Goal: Task Accomplishment & Management: Manage account settings

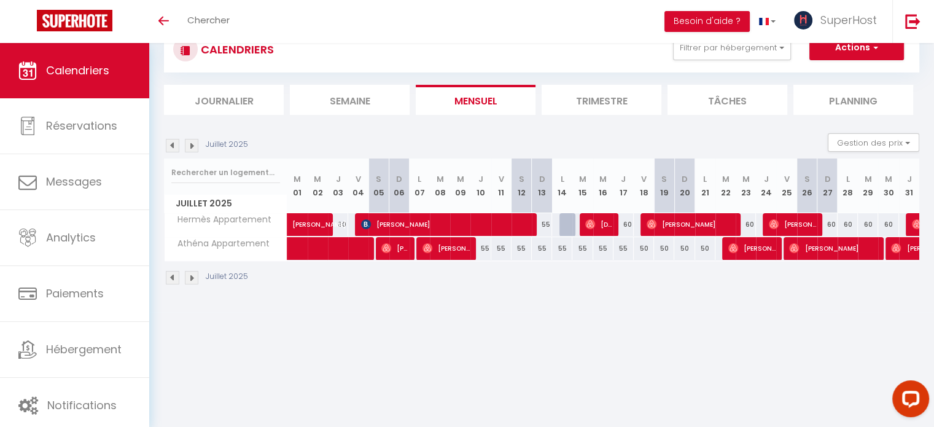
scroll to position [43, 0]
click at [780, 47] on button "Filtrer par hébergement" at bounding box center [732, 48] width 118 height 25
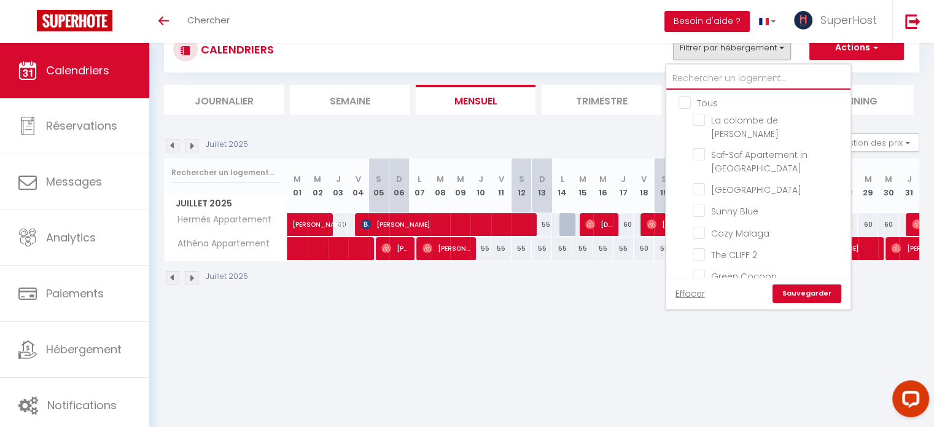
click at [710, 75] on input "text" at bounding box center [758, 79] width 184 height 22
type input "g"
checkbox input "false"
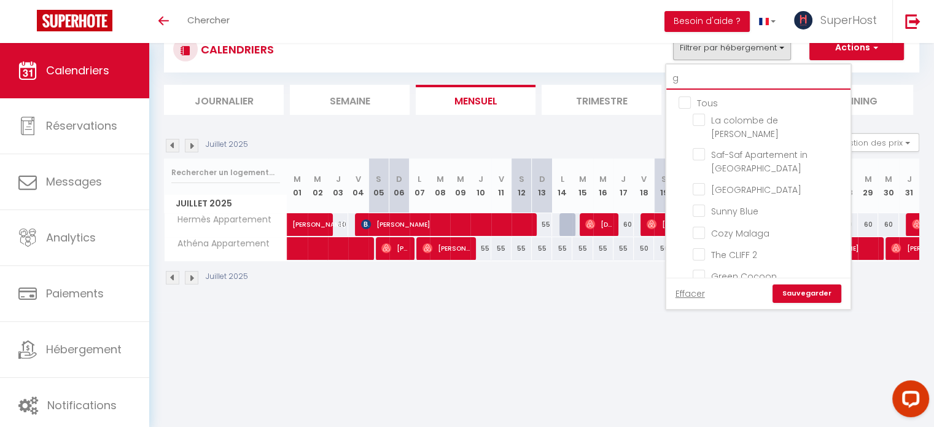
checkbox input "false"
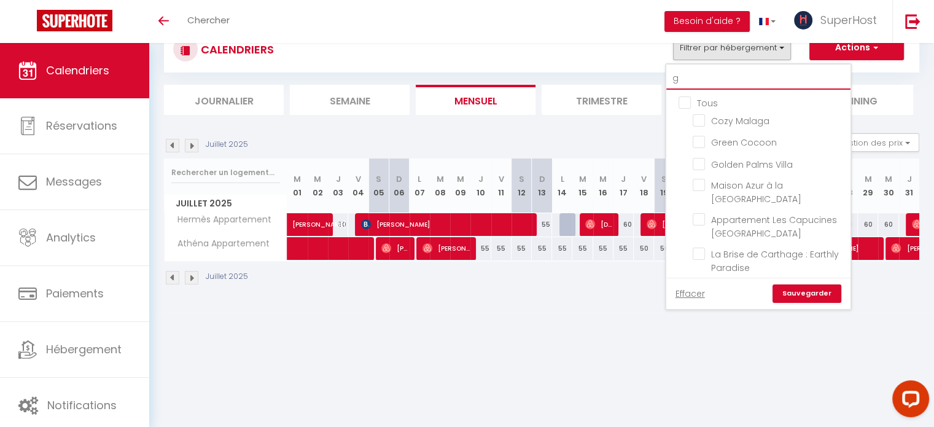
type input "gr"
checkbox input "false"
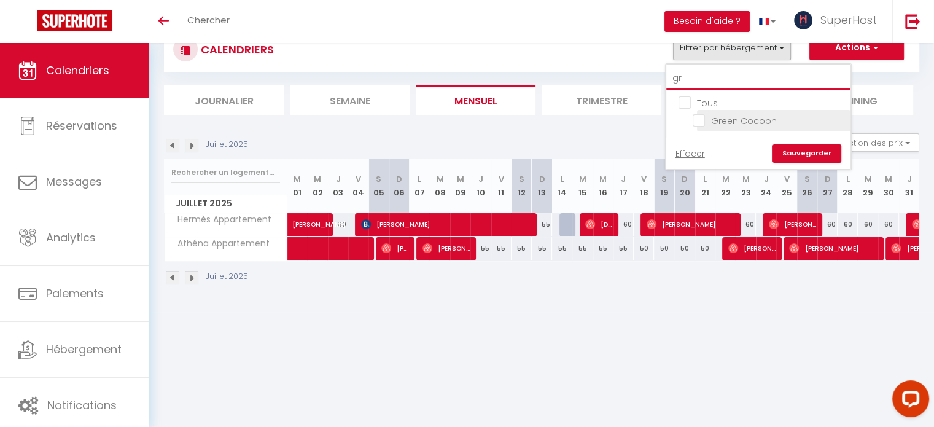
type input "gr"
click at [698, 117] on input "Green Cocoon" at bounding box center [768, 120] width 153 height 12
checkbox input "true"
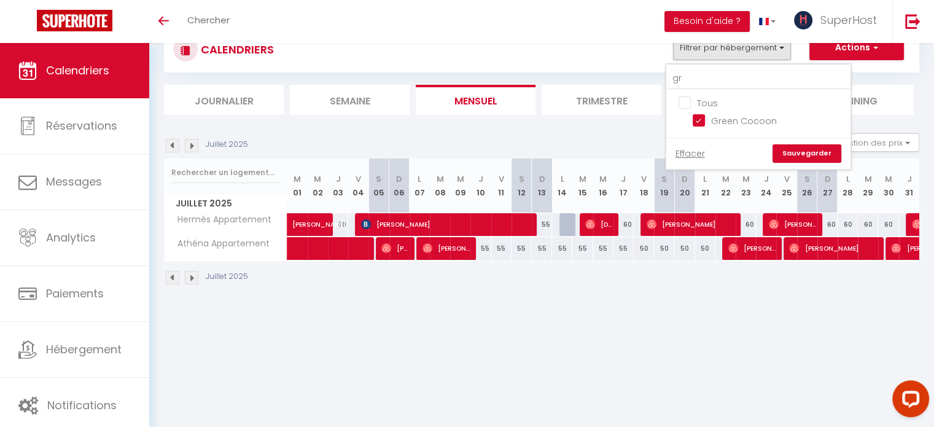
click at [822, 152] on link "Sauvegarder" at bounding box center [806, 153] width 69 height 18
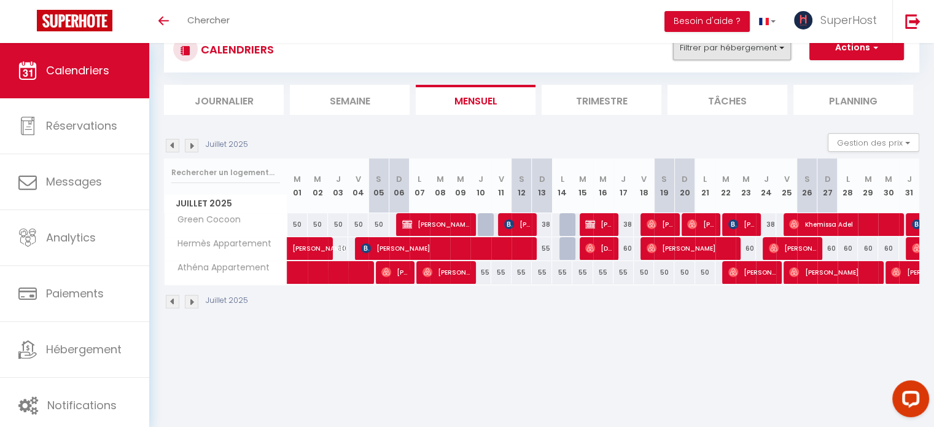
click at [752, 52] on button "Filtrer par hébergement" at bounding box center [732, 48] width 118 height 25
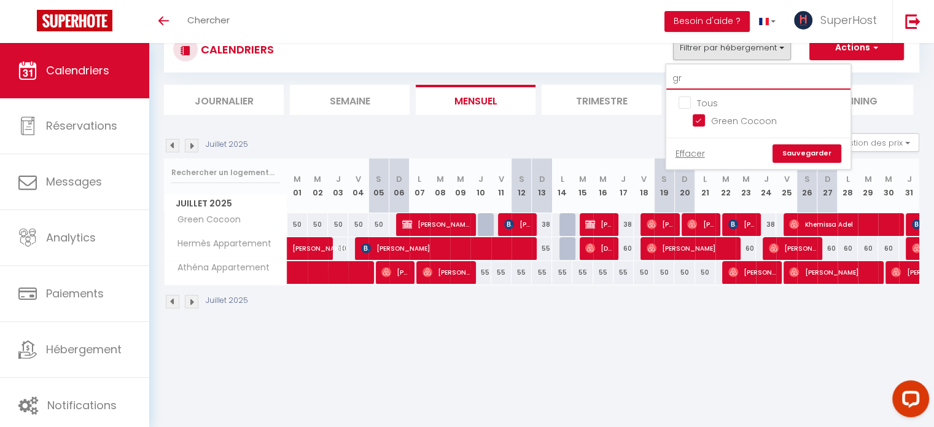
click at [695, 78] on input "gr" at bounding box center [758, 79] width 184 height 22
type input "g"
checkbox input "false"
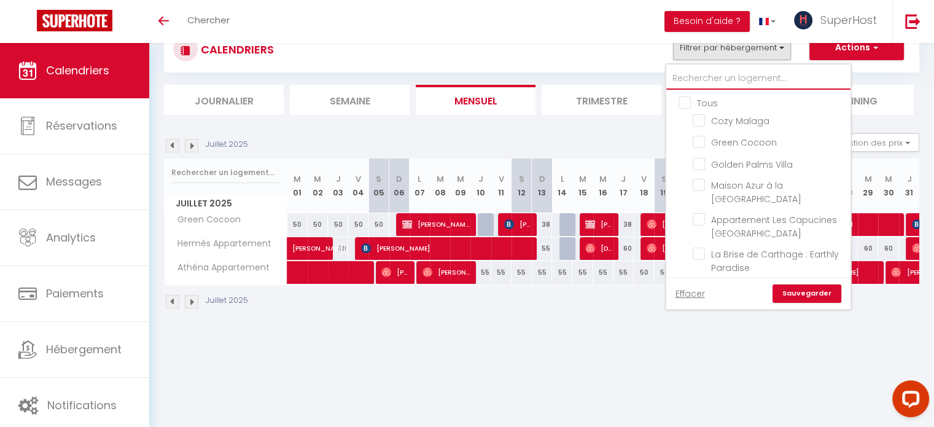
checkbox input "false"
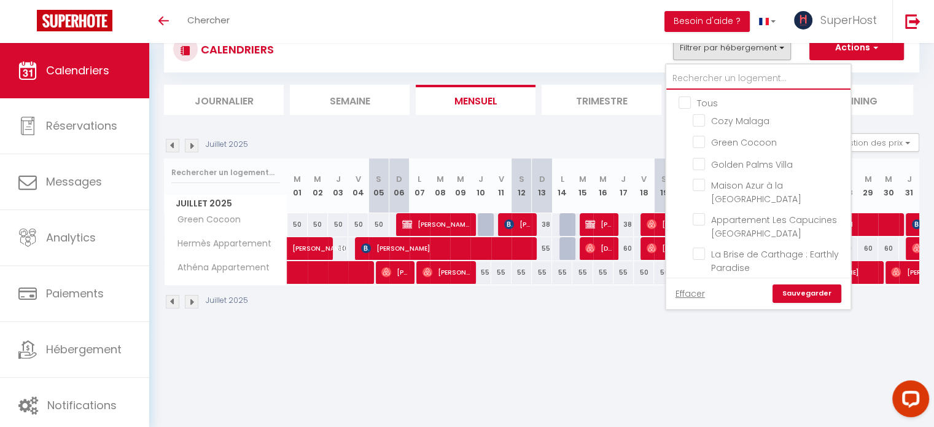
checkbox input "false"
checkbox input "true"
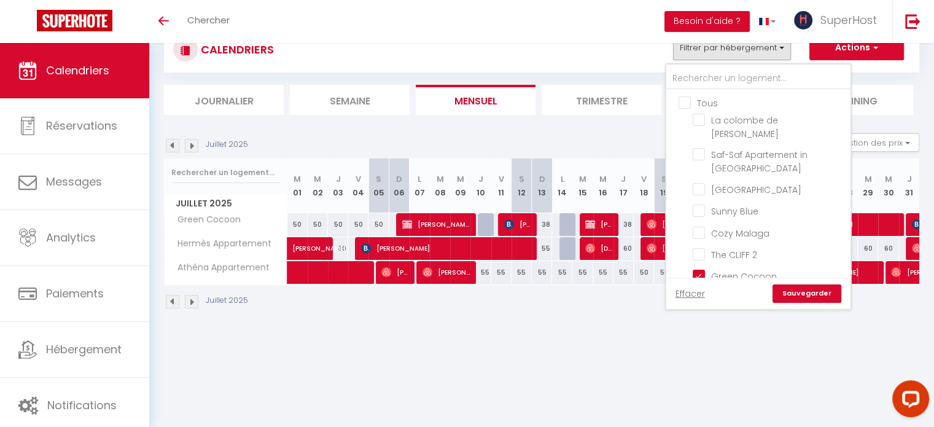
click at [684, 101] on input "Tous" at bounding box center [770, 102] width 184 height 12
checkbox input "true"
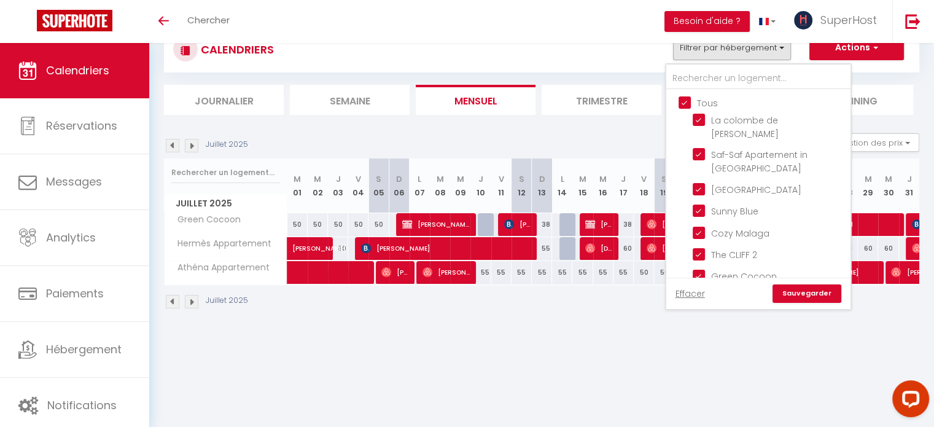
checkbox input "true"
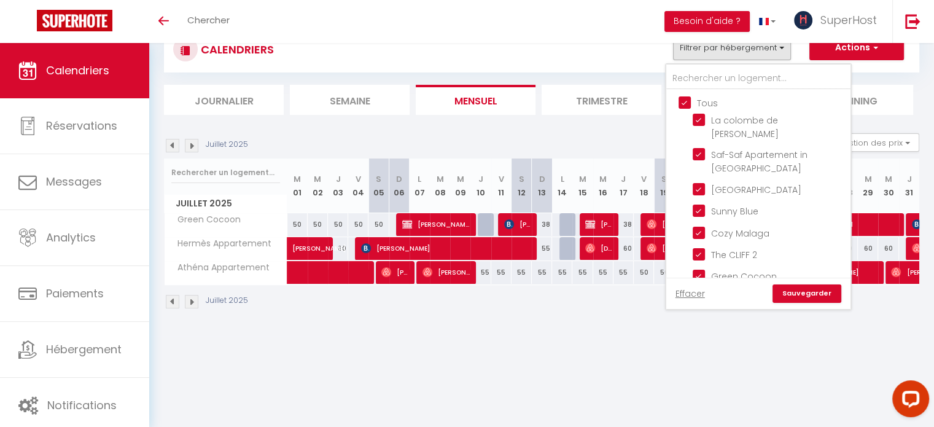
checkbox input "true"
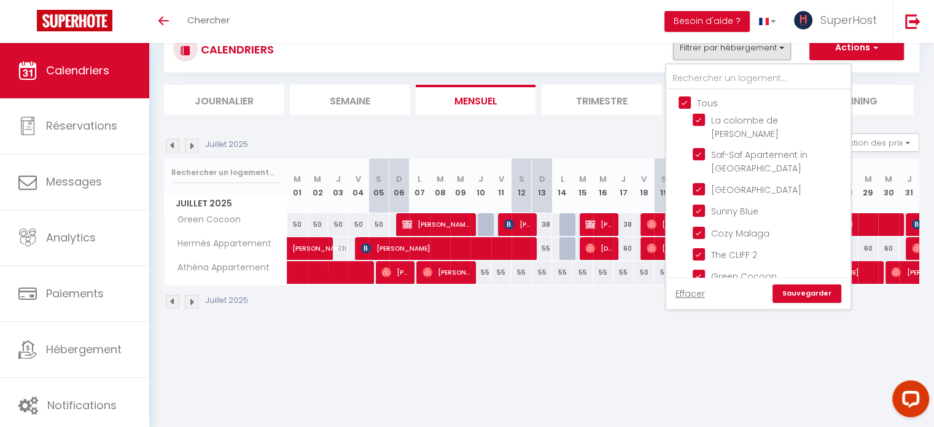
checkbox input "true"
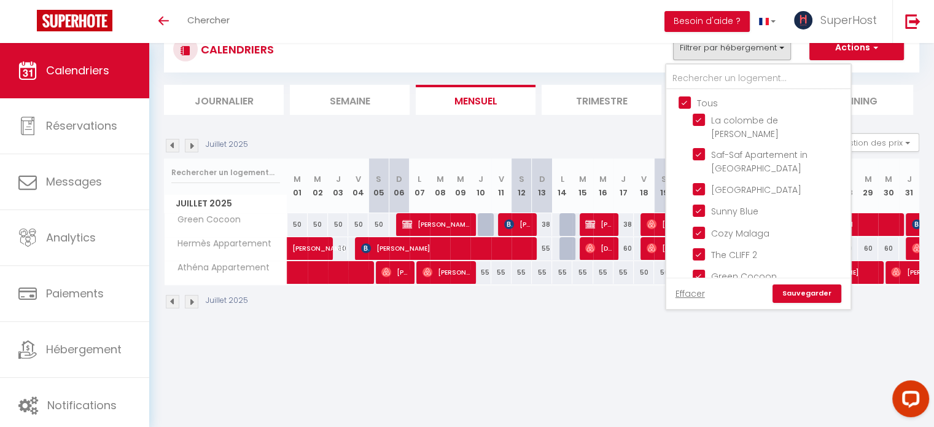
checkbox input "true"
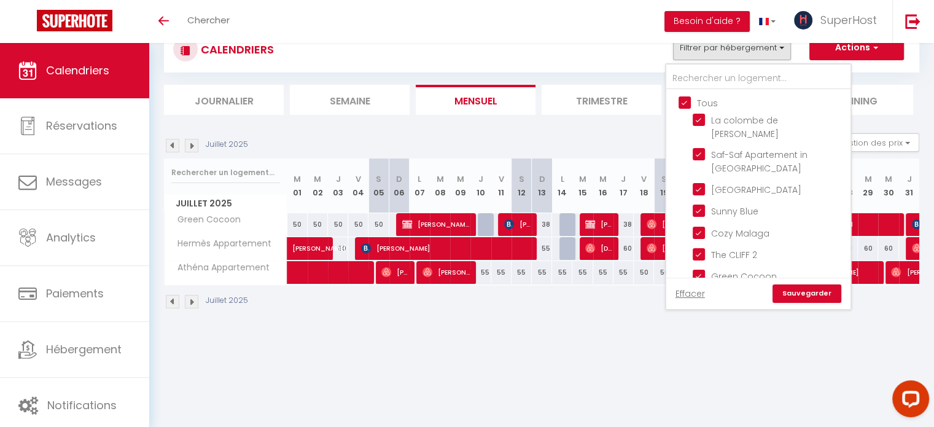
checkbox input "true"
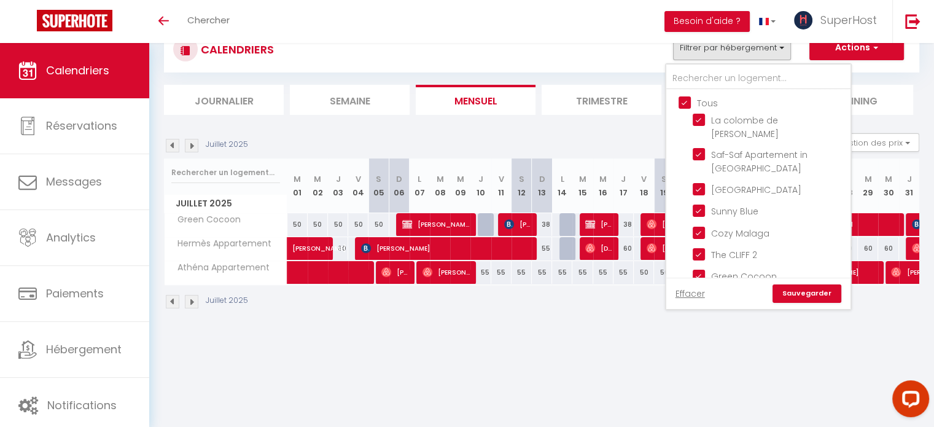
checkbox input "true"
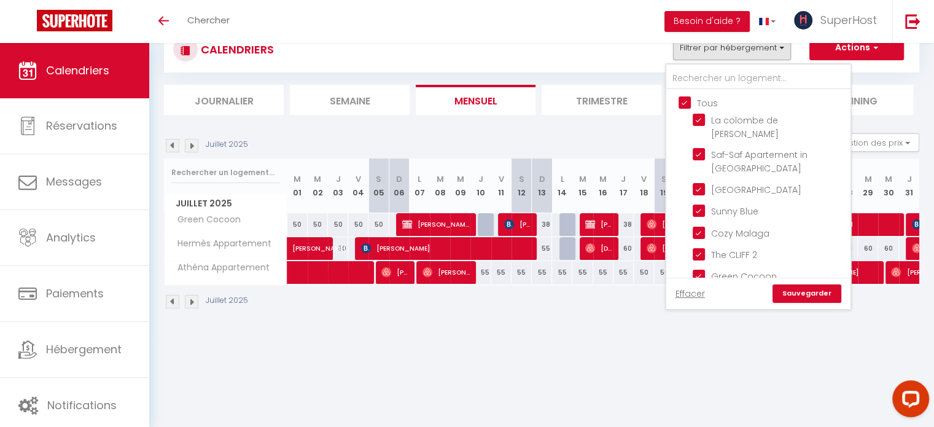
checkbox input "true"
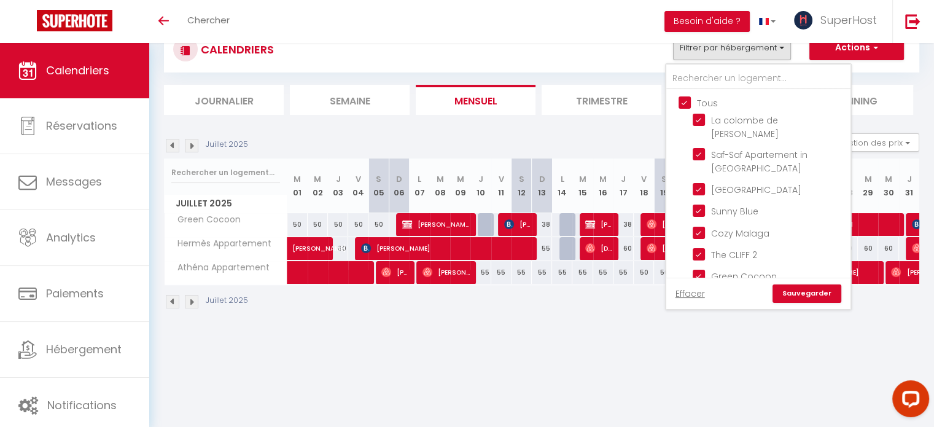
checkbox input "true"
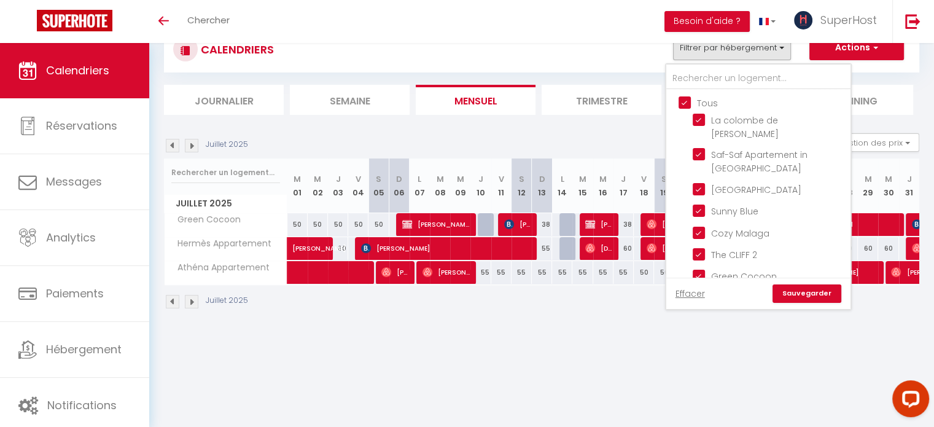
click at [798, 293] on link "Sauvegarder" at bounding box center [806, 293] width 69 height 18
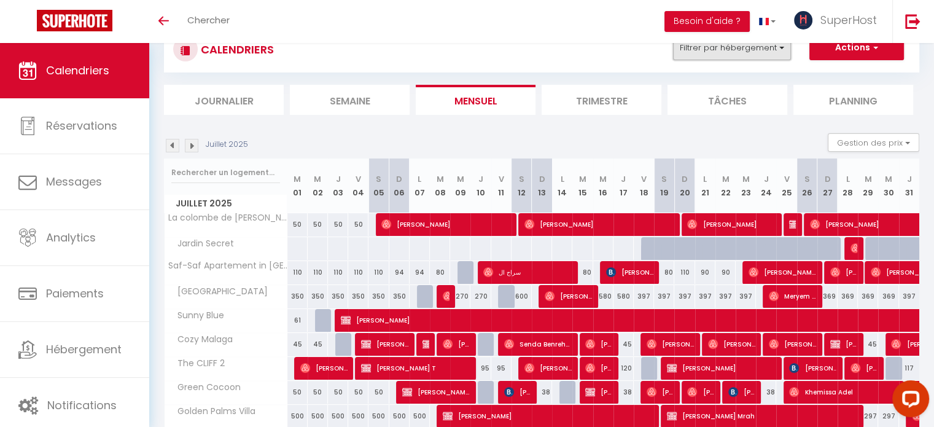
click at [723, 50] on button "Filtrer par hébergement" at bounding box center [732, 48] width 118 height 25
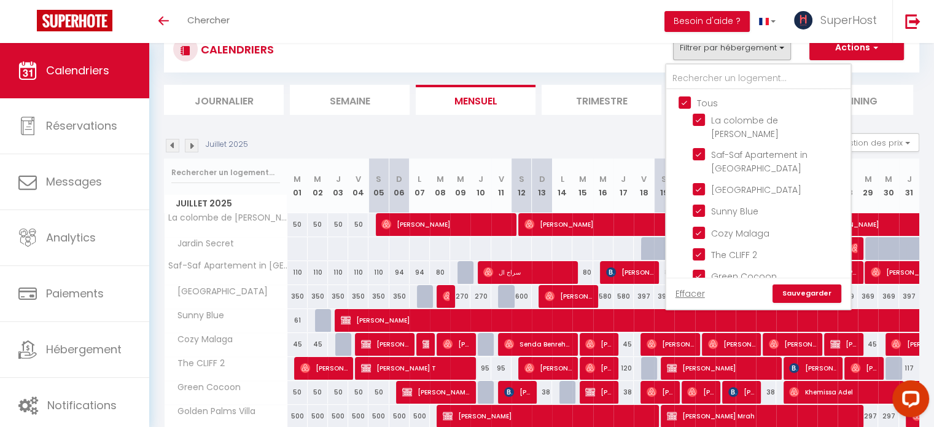
click at [687, 102] on input "Tous" at bounding box center [770, 102] width 184 height 12
checkbox input "false"
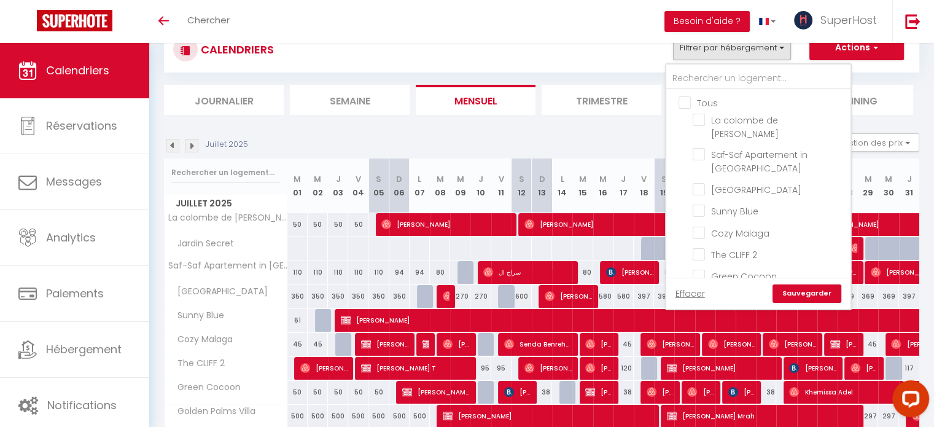
checkbox input "false"
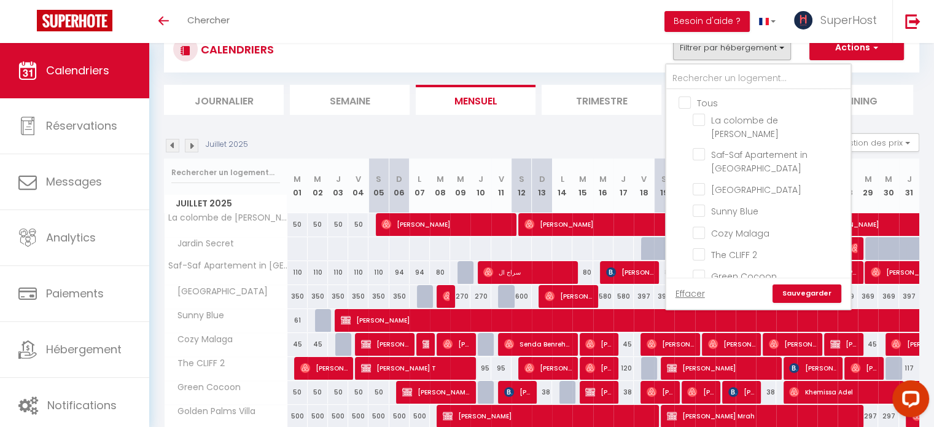
checkbox input "false"
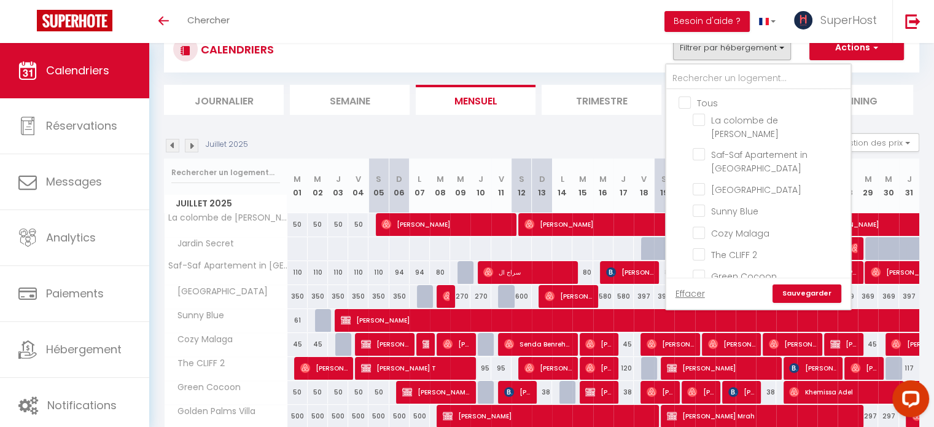
checkbox input "false"
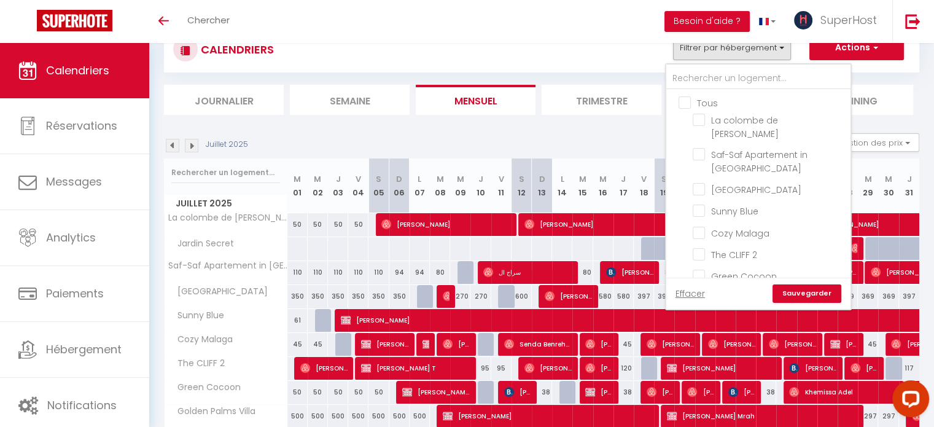
checkbox input "false"
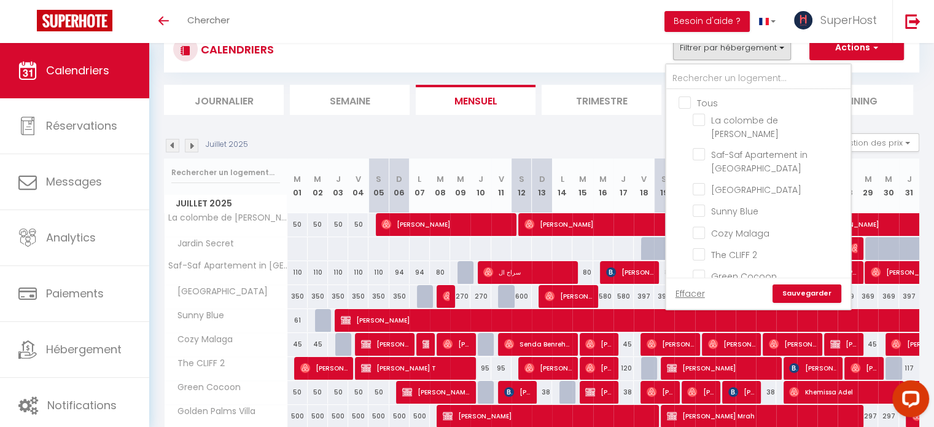
checkbox input "false"
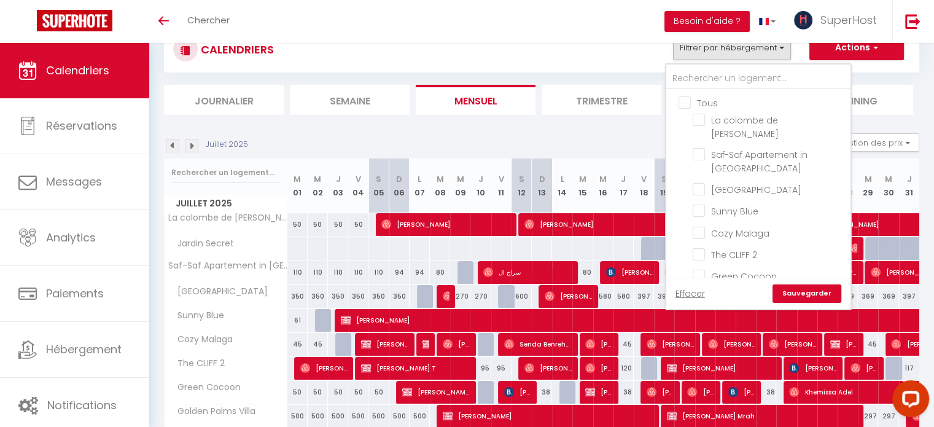
checkbox input "false"
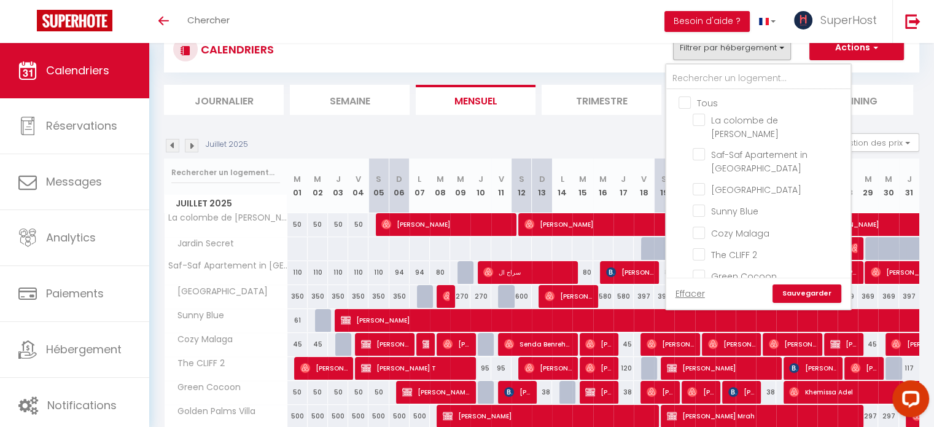
checkbox input "false"
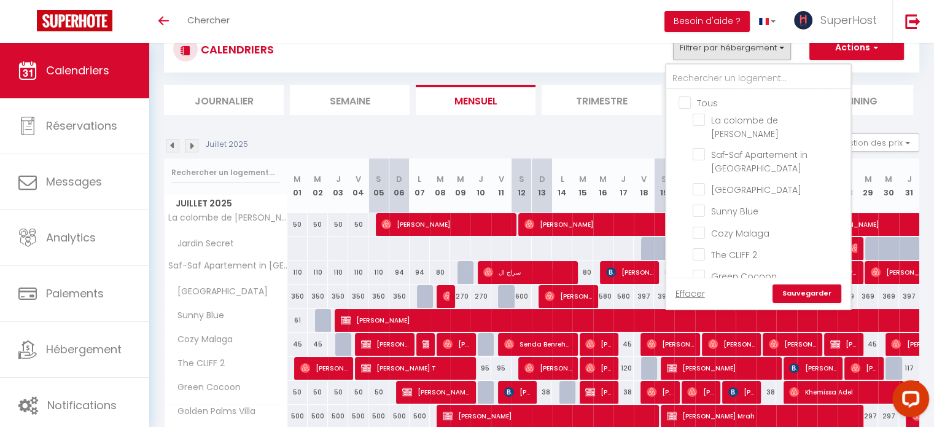
checkbox input "false"
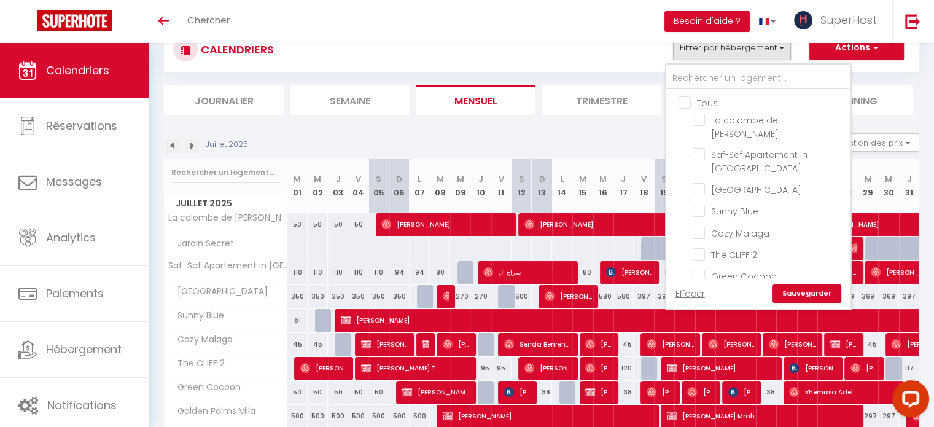
checkbox input "false"
click at [710, 72] on input "text" at bounding box center [758, 79] width 184 height 22
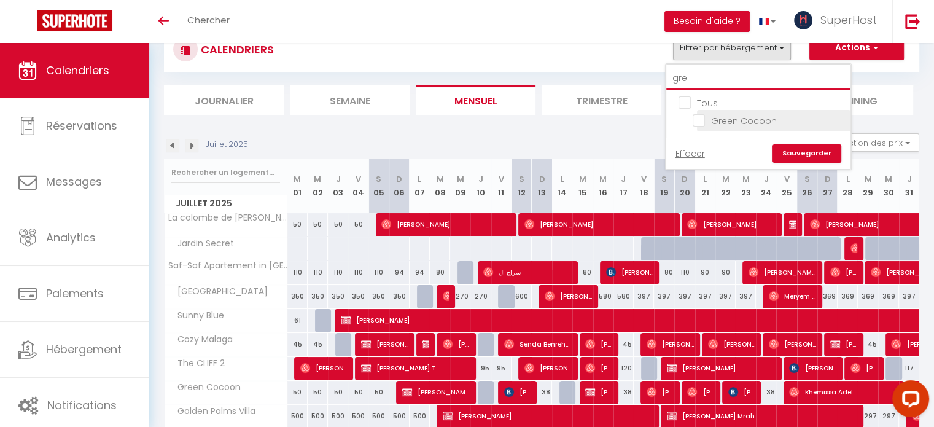
type input "gre"
click at [697, 118] on input "Green Cocoon" at bounding box center [768, 120] width 153 height 12
checkbox input "true"
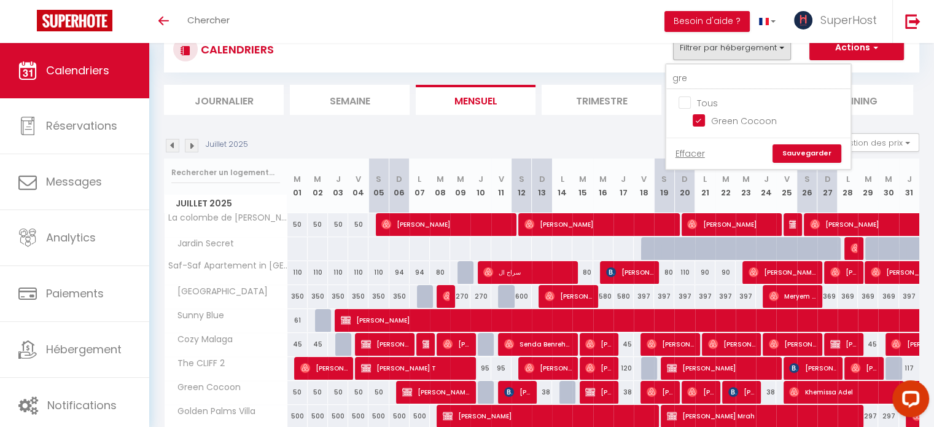
click at [806, 152] on link "Sauvegarder" at bounding box center [806, 153] width 69 height 18
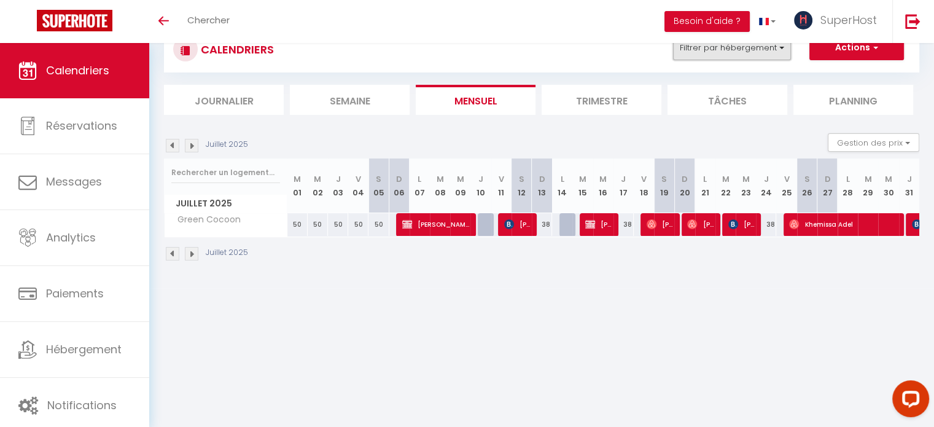
click at [736, 50] on button "Filtrer par hébergement" at bounding box center [732, 48] width 118 height 25
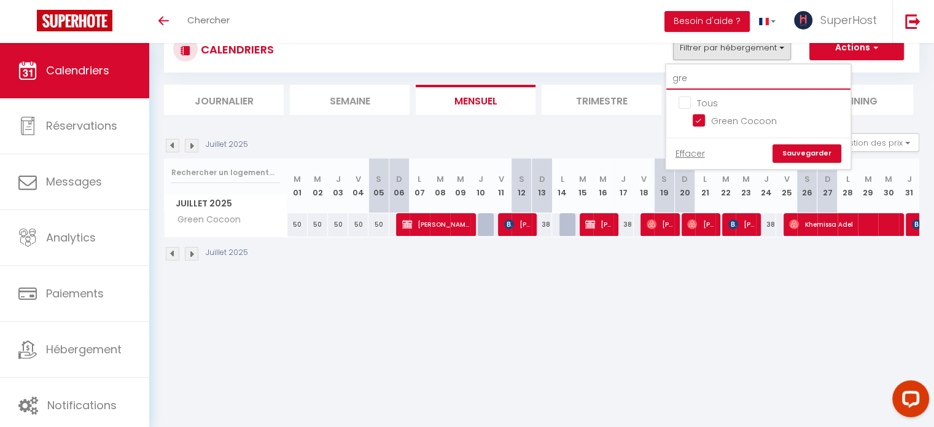
click at [712, 77] on input "gre" at bounding box center [758, 79] width 184 height 22
type input "g"
checkbox input "false"
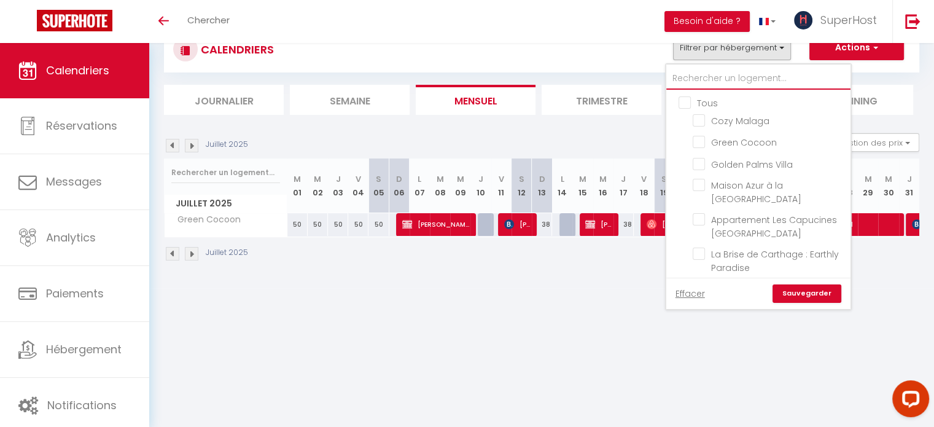
checkbox input "false"
checkbox input "true"
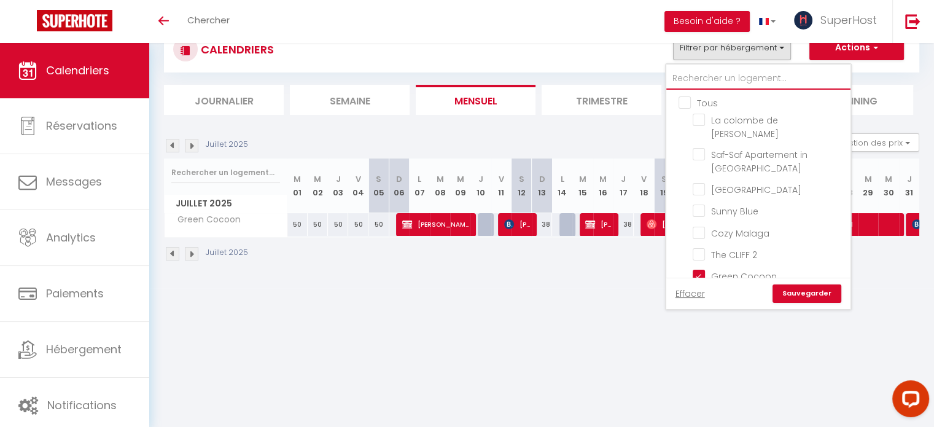
type input "c"
checkbox input "true"
checkbox input "false"
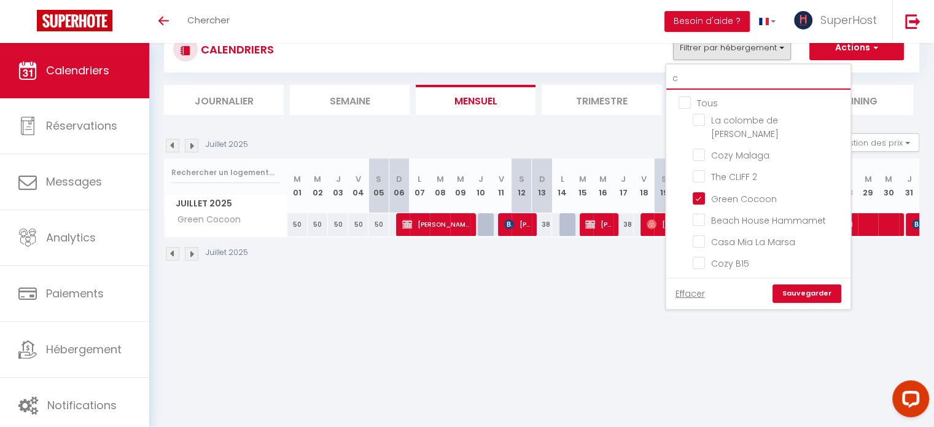
type input "co"
checkbox input "true"
checkbox input "false"
type input "co"
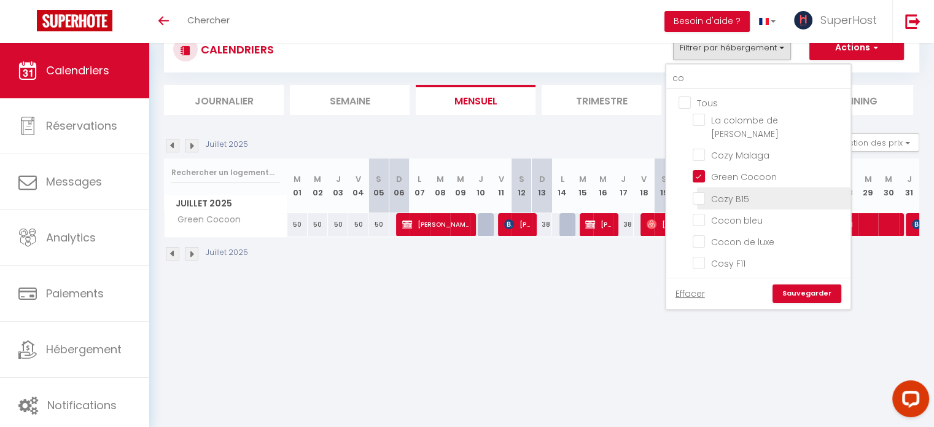
click at [697, 191] on input "Cozy B15" at bounding box center [768, 197] width 153 height 12
checkbox input "true"
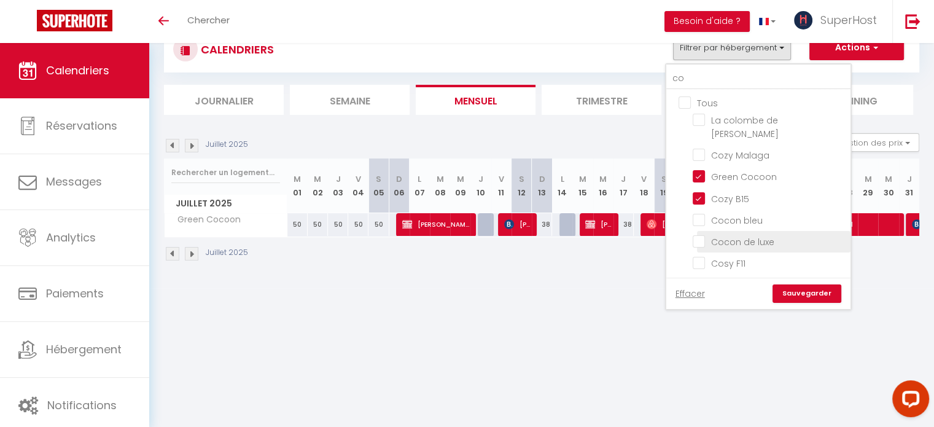
scroll to position [0, 0]
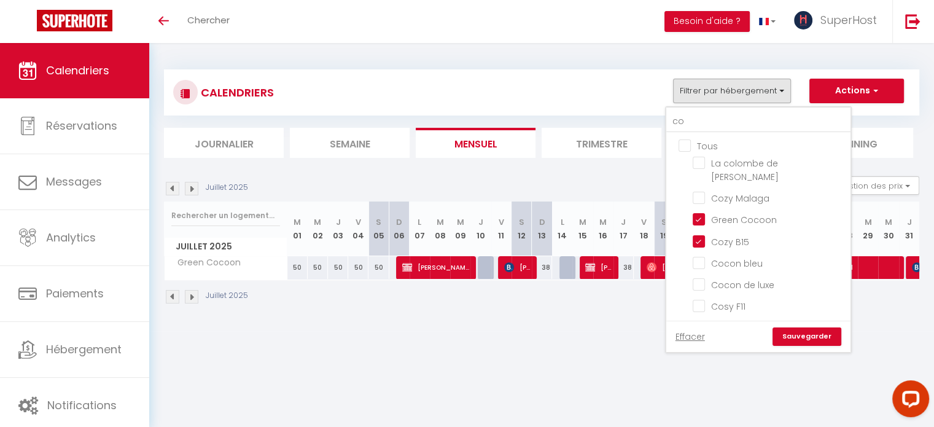
click at [819, 327] on link "Sauvegarder" at bounding box center [806, 336] width 69 height 18
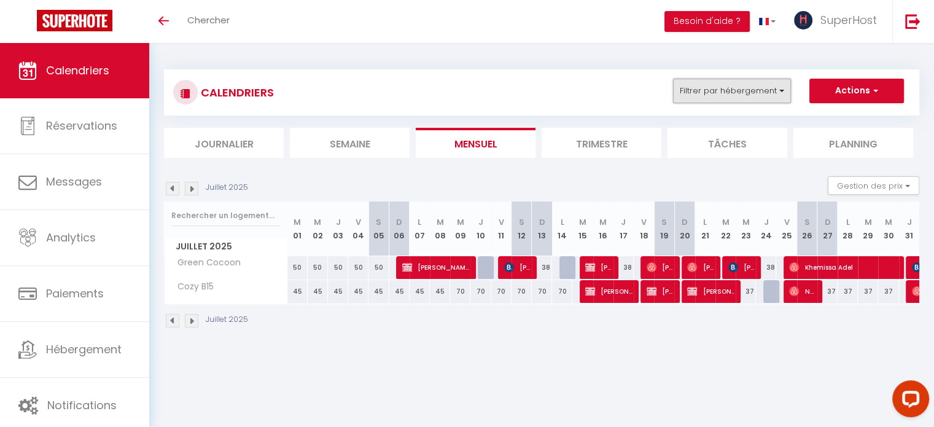
click at [756, 88] on button "Filtrer par hébergement" at bounding box center [732, 91] width 118 height 25
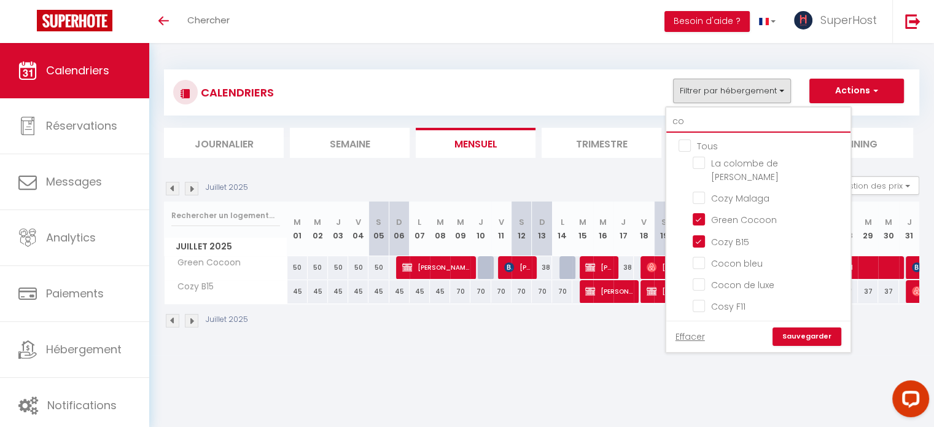
click at [717, 123] on input "co" at bounding box center [758, 121] width 184 height 22
type input "c"
checkbox input "false"
checkbox input "true"
checkbox input "false"
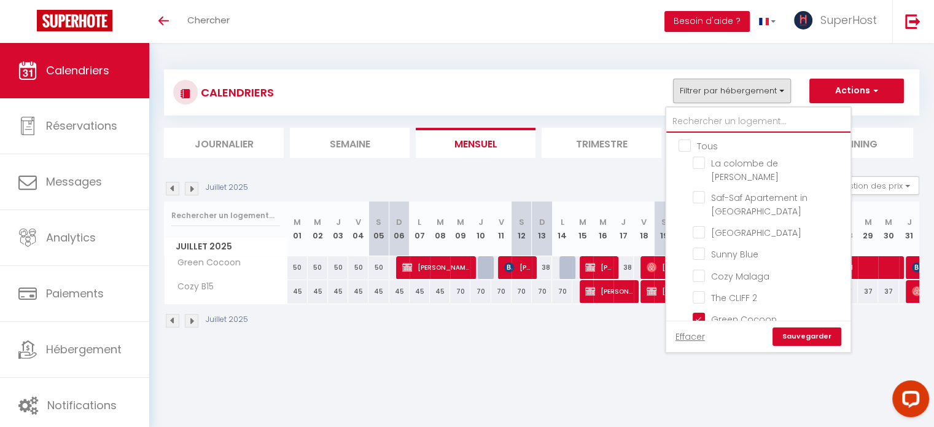
type input "b"
checkbox input "true"
checkbox input "false"
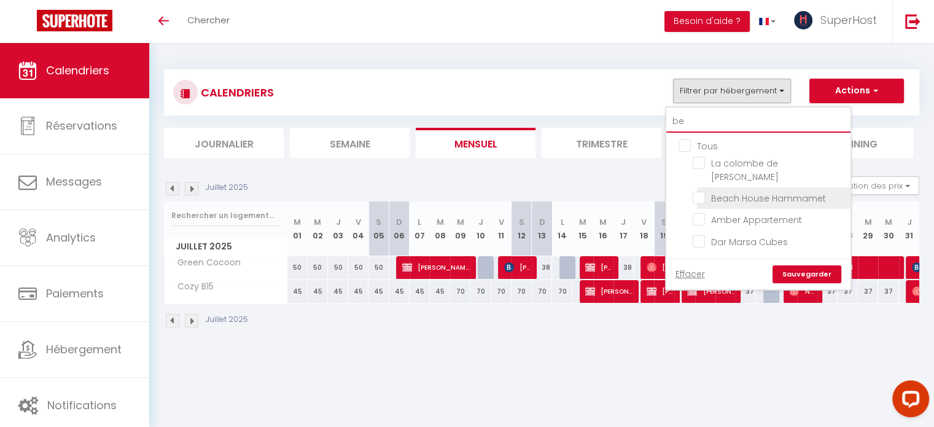
type input "be"
click at [704, 191] on input "Beach House Hammamet" at bounding box center [768, 197] width 153 height 12
checkbox input "true"
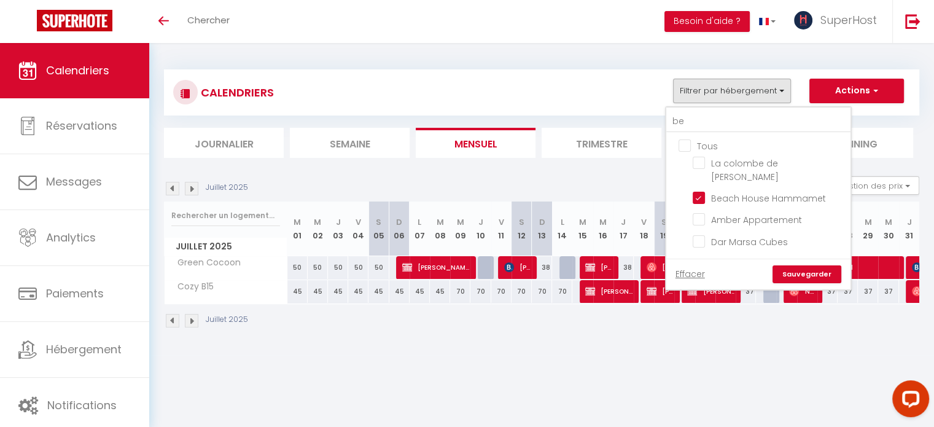
click at [818, 265] on link "Sauvegarder" at bounding box center [806, 274] width 69 height 18
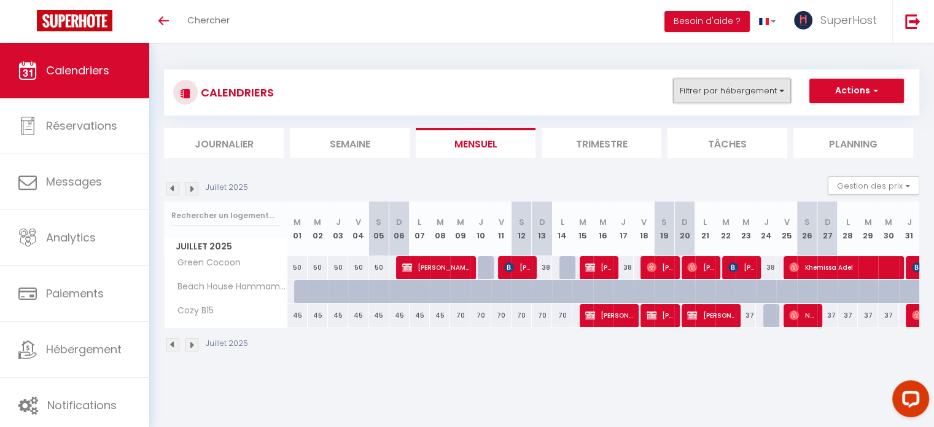
click at [740, 90] on button "Filtrer par hébergement" at bounding box center [732, 91] width 118 height 25
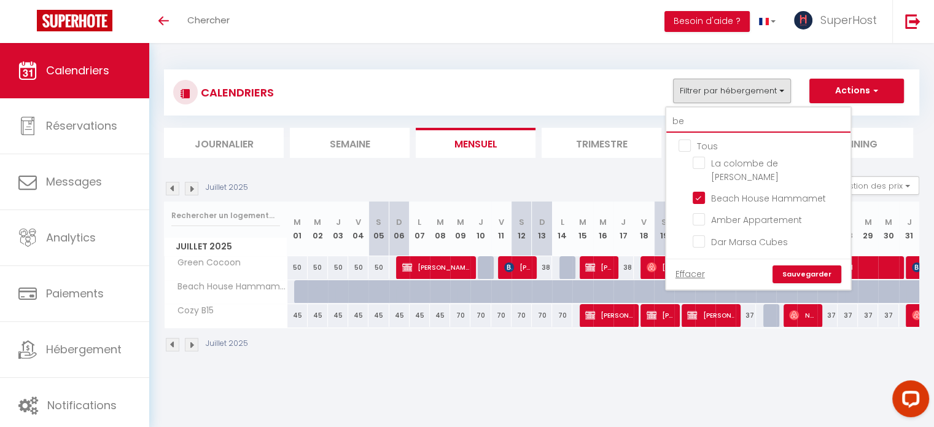
click at [704, 120] on input "be" at bounding box center [758, 121] width 184 height 22
type input "b"
checkbox input "false"
checkbox input "true"
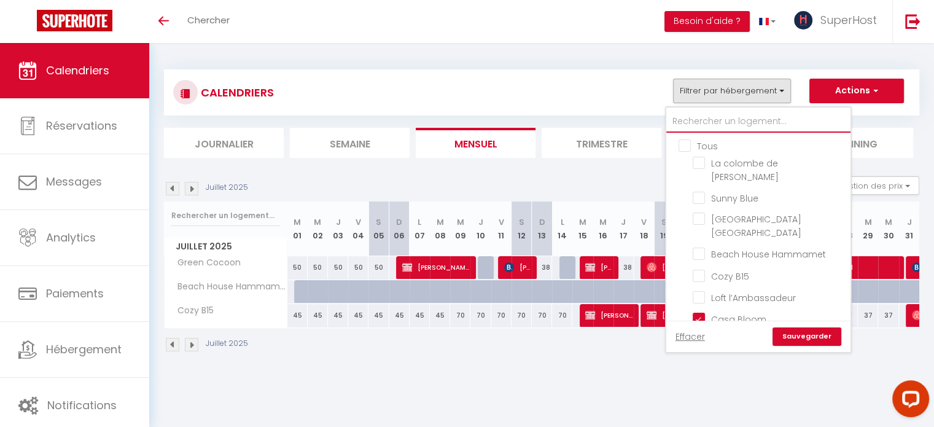
checkbox input "false"
checkbox input "true"
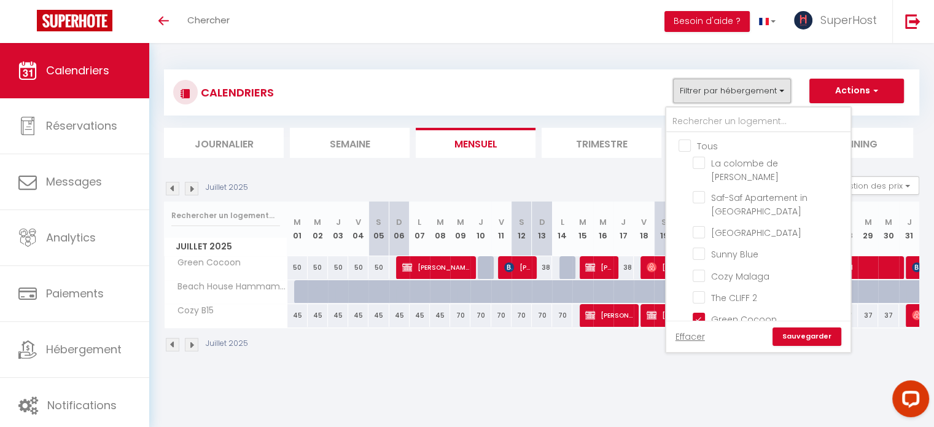
click at [761, 90] on button "Filtrer par hébergement" at bounding box center [732, 91] width 118 height 25
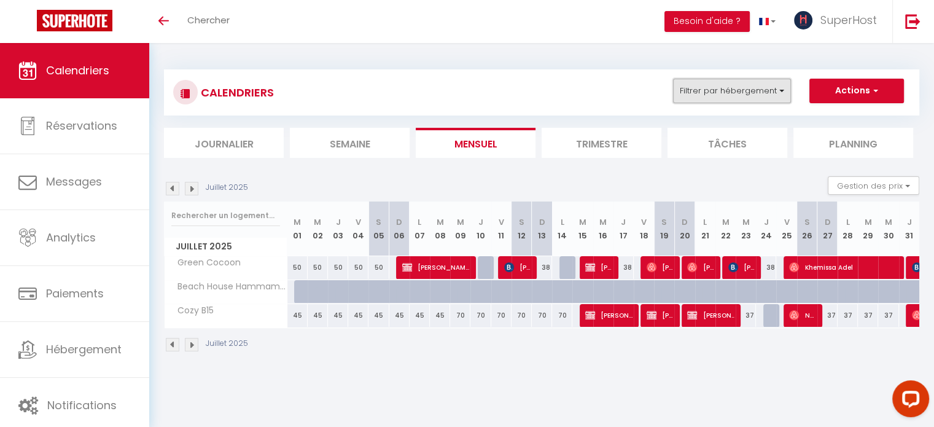
click at [761, 90] on button "Filtrer par hébergement" at bounding box center [732, 91] width 118 height 25
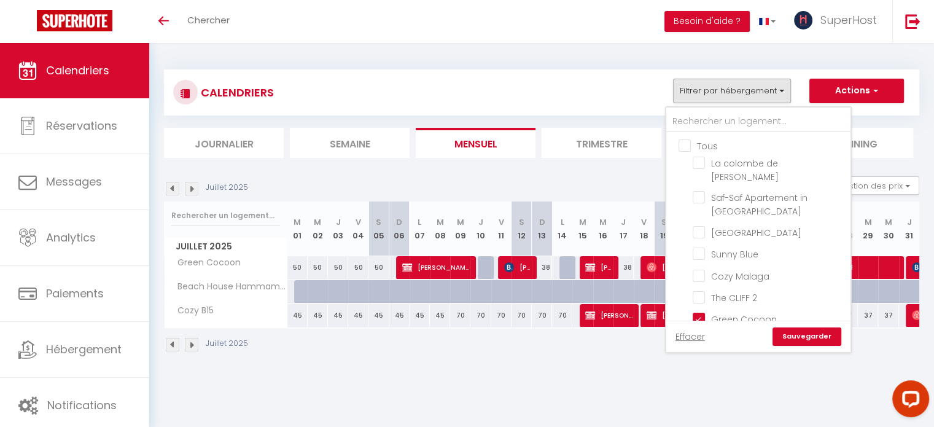
click at [684, 147] on input "Tous" at bounding box center [770, 145] width 184 height 12
checkbox input "true"
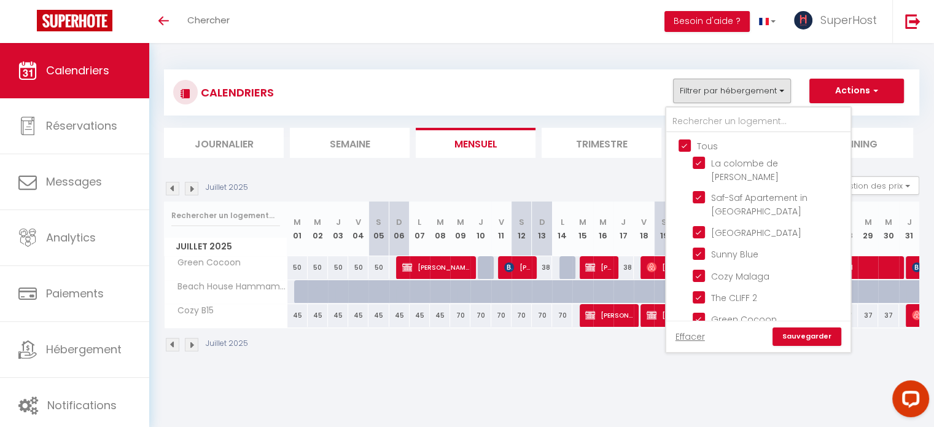
checkbox input "true"
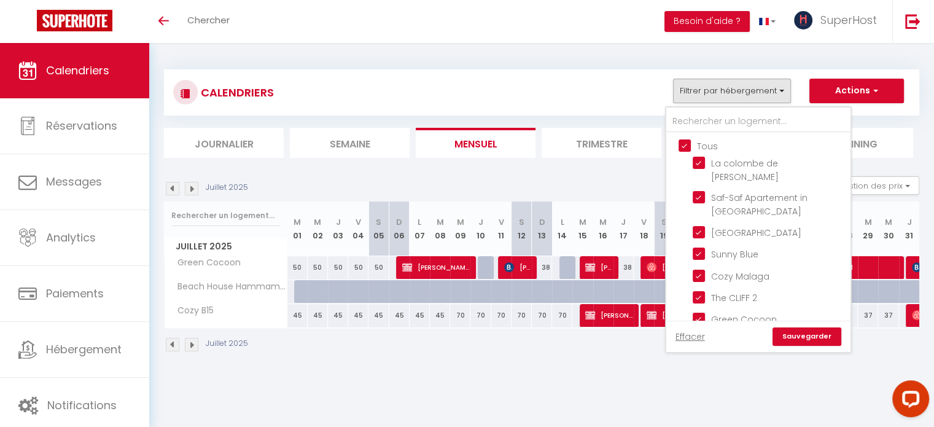
checkbox input "true"
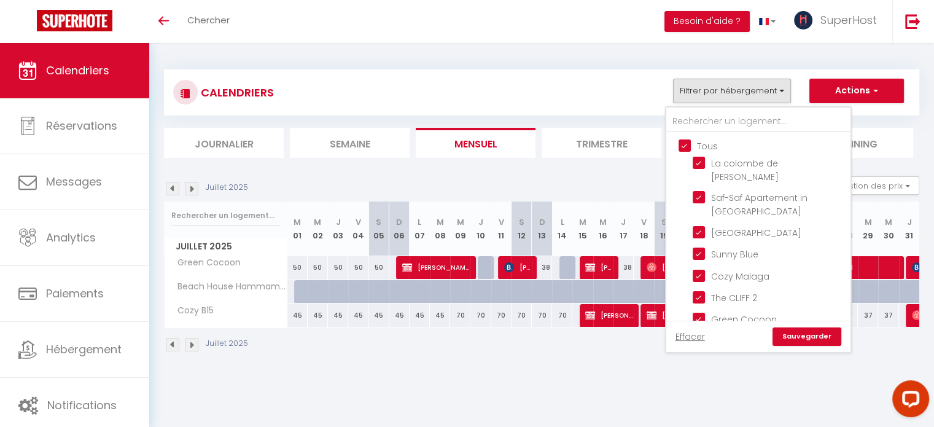
checkbox input "true"
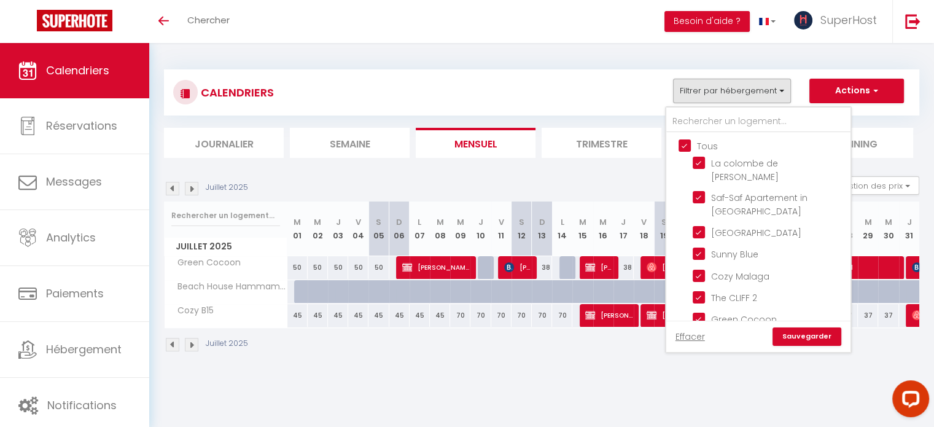
checkbox input "true"
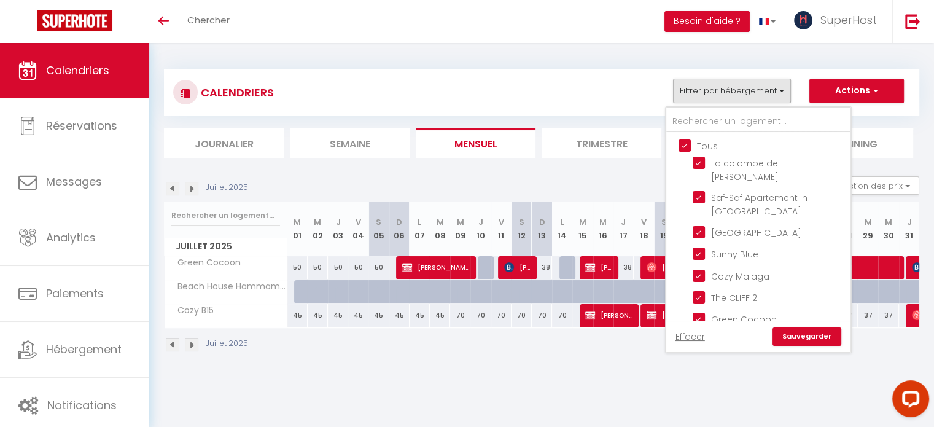
checkbox input "true"
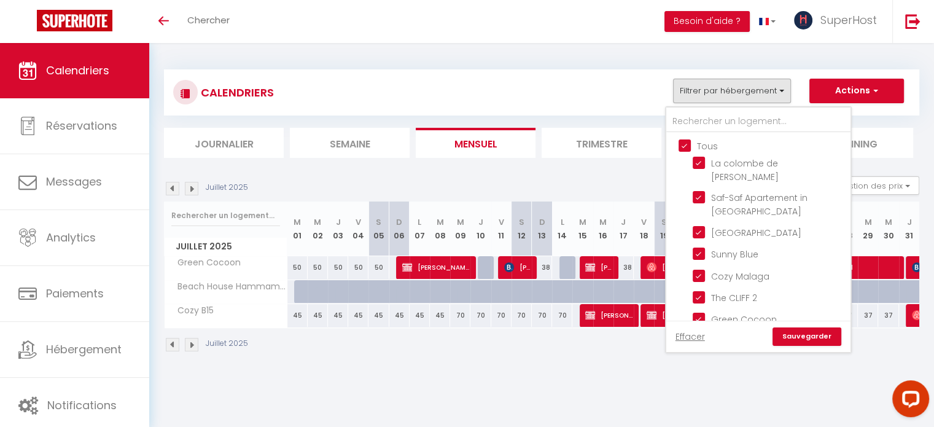
checkbox input "true"
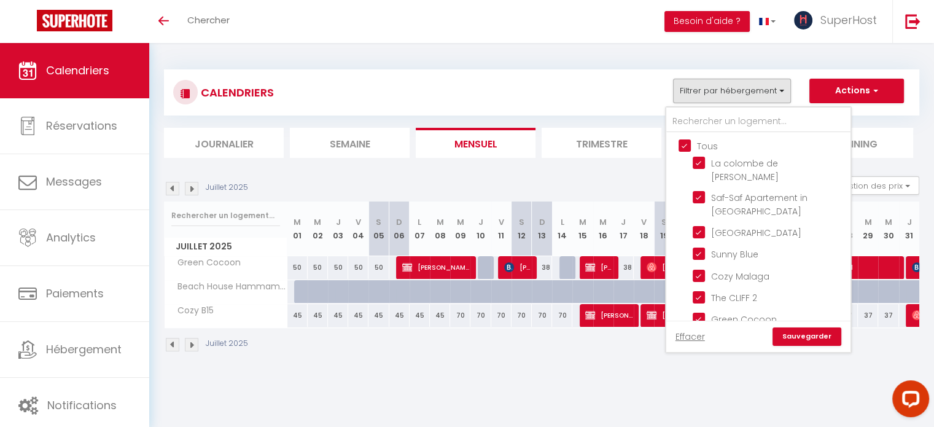
checkbox input "true"
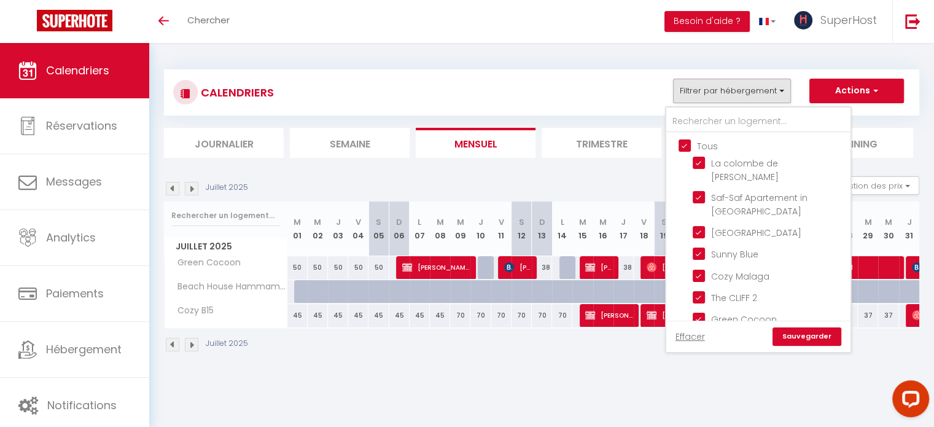
checkbox input "true"
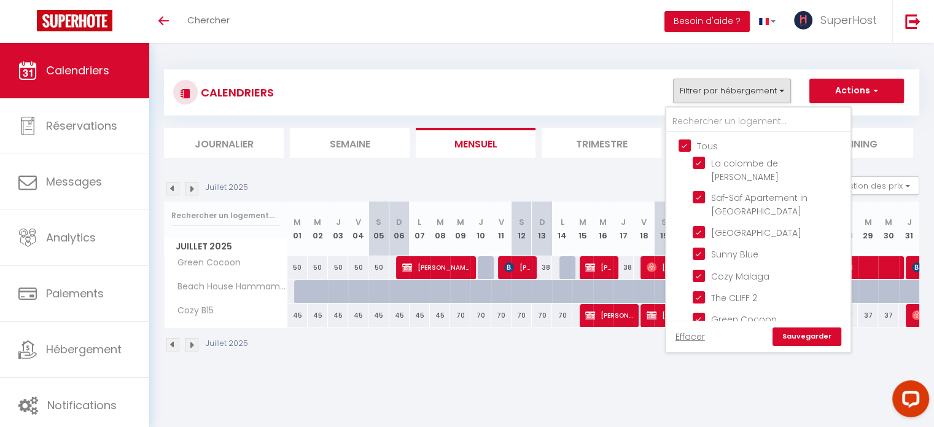
click at [824, 338] on link "Sauvegarder" at bounding box center [806, 336] width 69 height 18
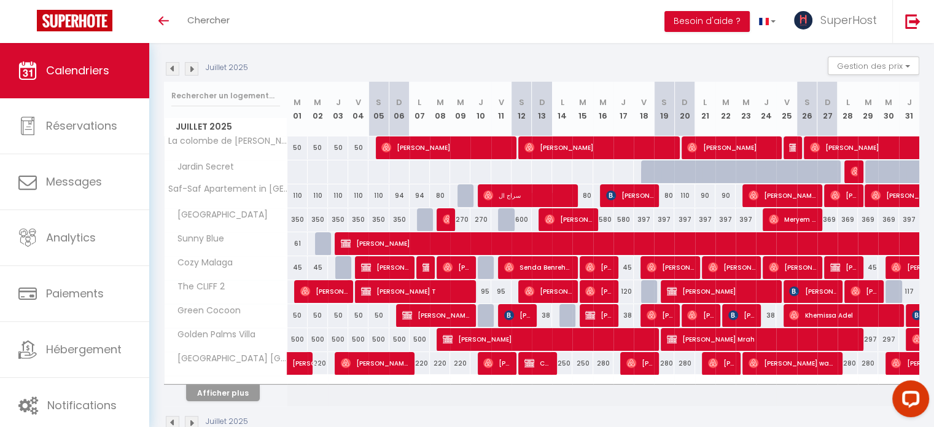
scroll to position [123, 0]
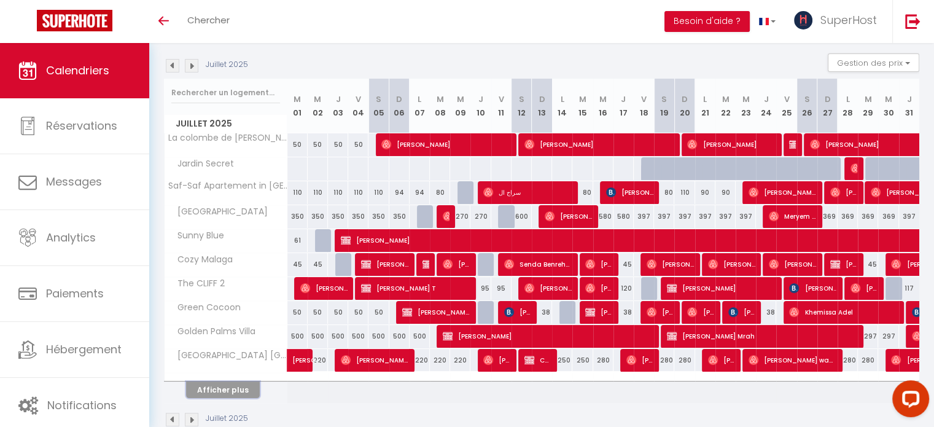
click at [219, 385] on button "Afficher plus" at bounding box center [223, 389] width 74 height 17
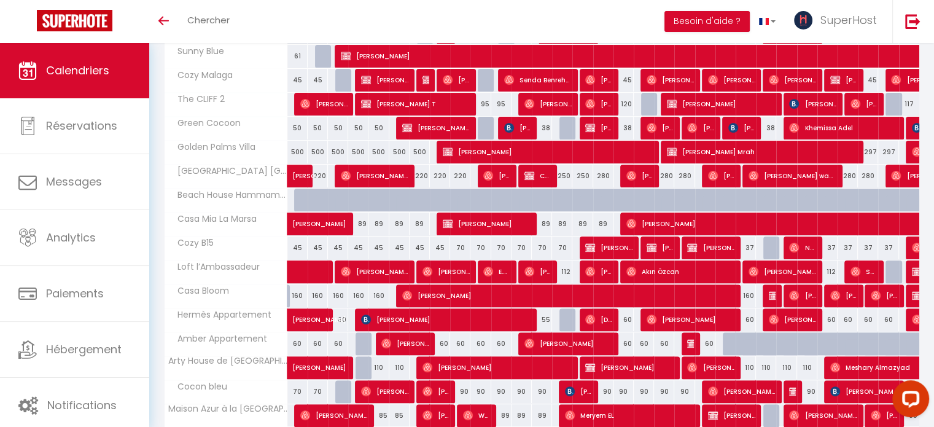
scroll to position [368, 0]
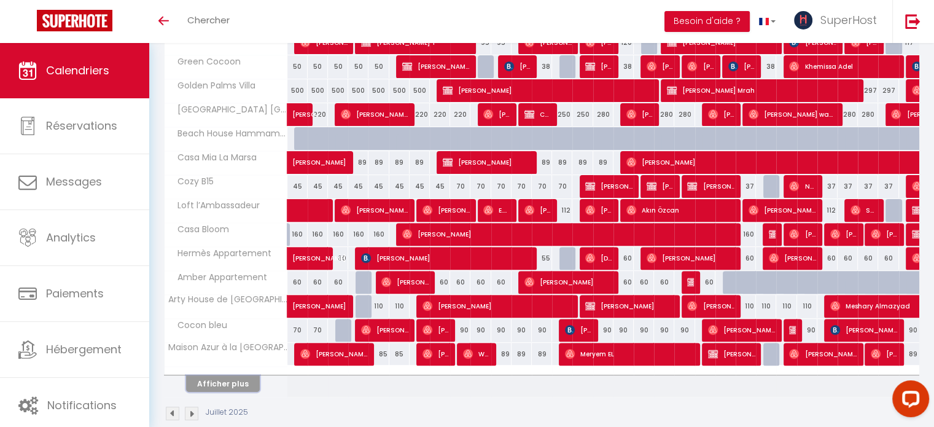
click at [233, 379] on button "Afficher plus" at bounding box center [223, 383] width 74 height 17
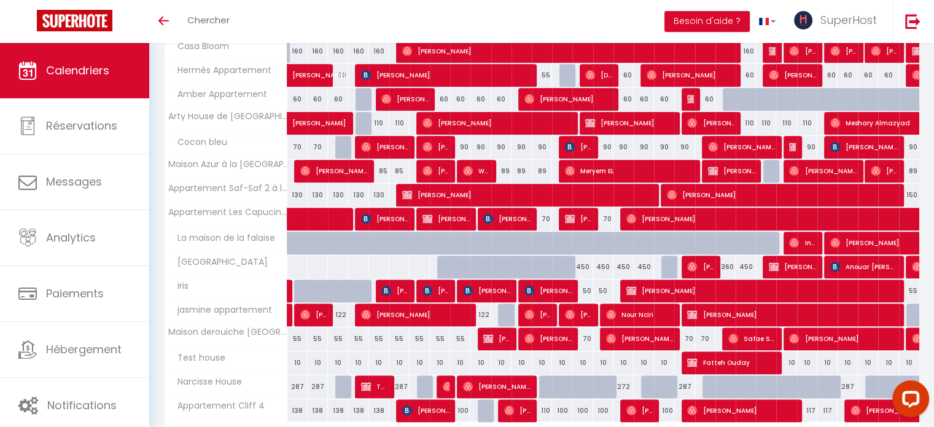
scroll to position [614, 0]
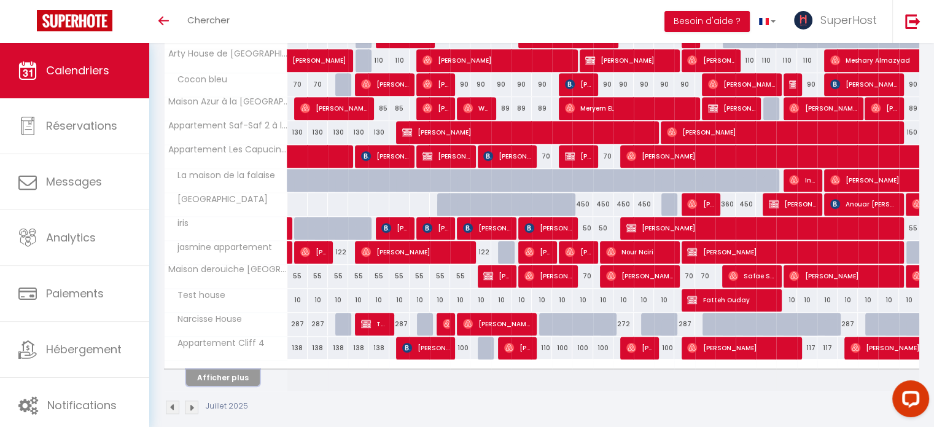
click at [225, 371] on button "Afficher plus" at bounding box center [223, 377] width 74 height 17
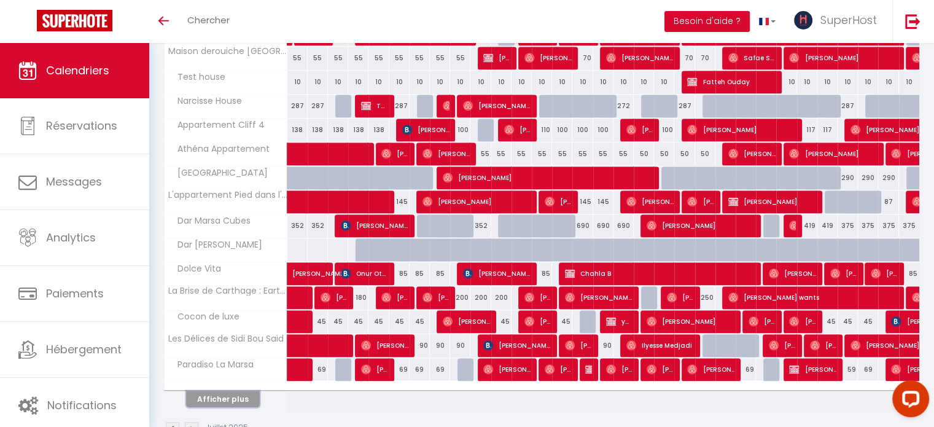
scroll to position [862, 0]
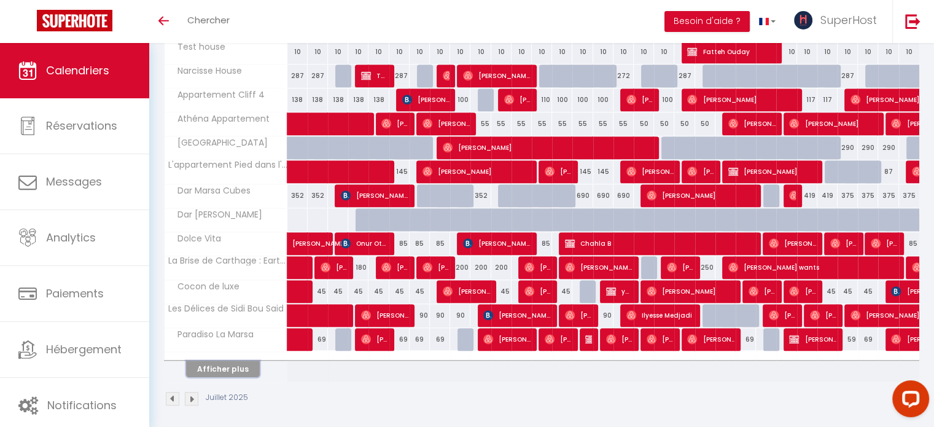
click at [223, 363] on button "Afficher plus" at bounding box center [223, 368] width 74 height 17
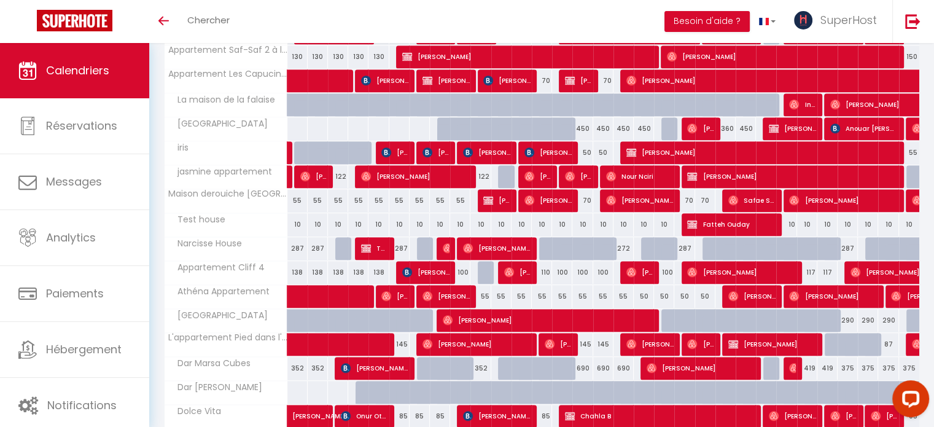
scroll to position [668, 0]
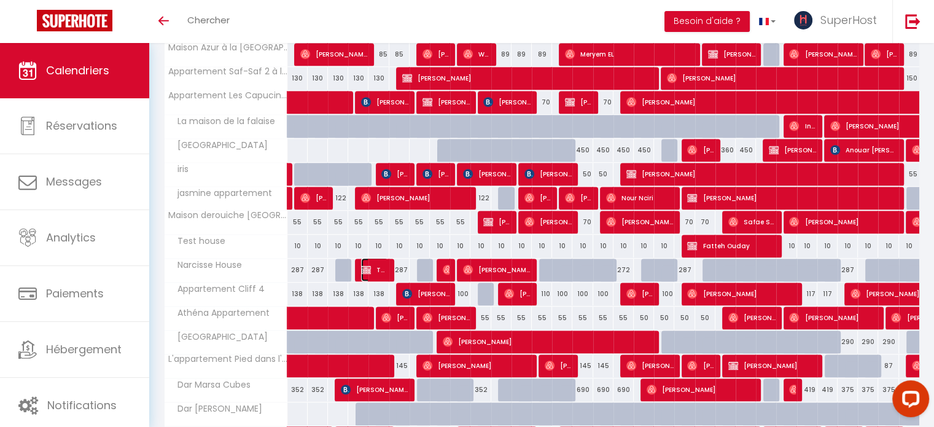
click at [379, 266] on span "Tawfik E" at bounding box center [374, 269] width 27 height 23
select select "41418"
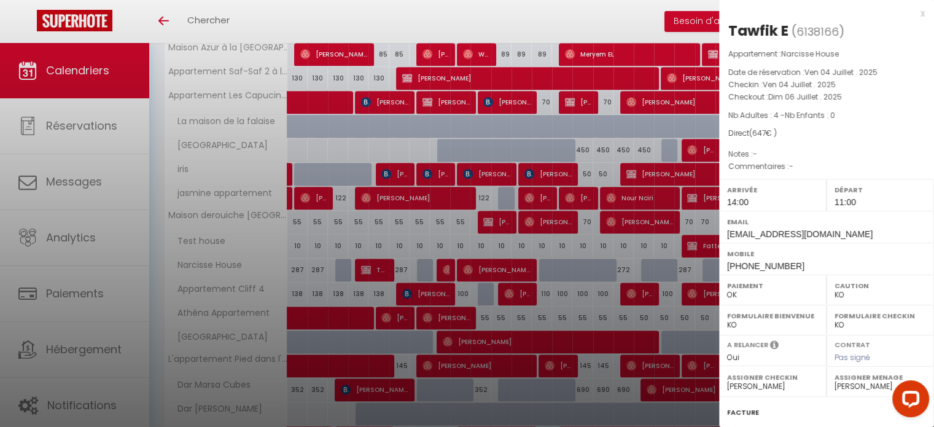
click at [500, 266] on div at bounding box center [467, 213] width 934 height 427
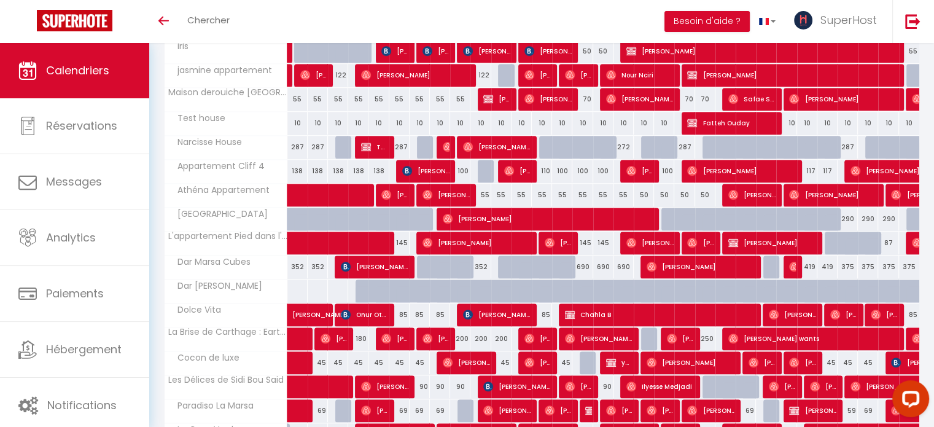
scroll to position [852, 0]
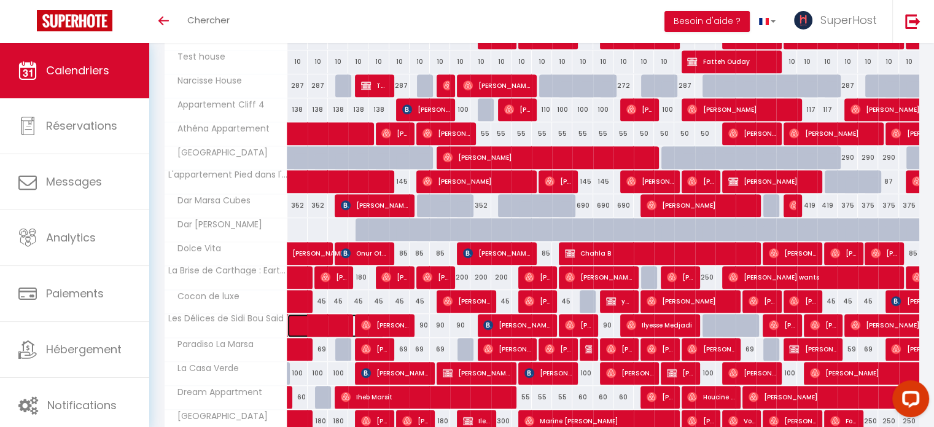
click at [329, 320] on span at bounding box center [342, 325] width 85 height 23
select select "OK"
select select
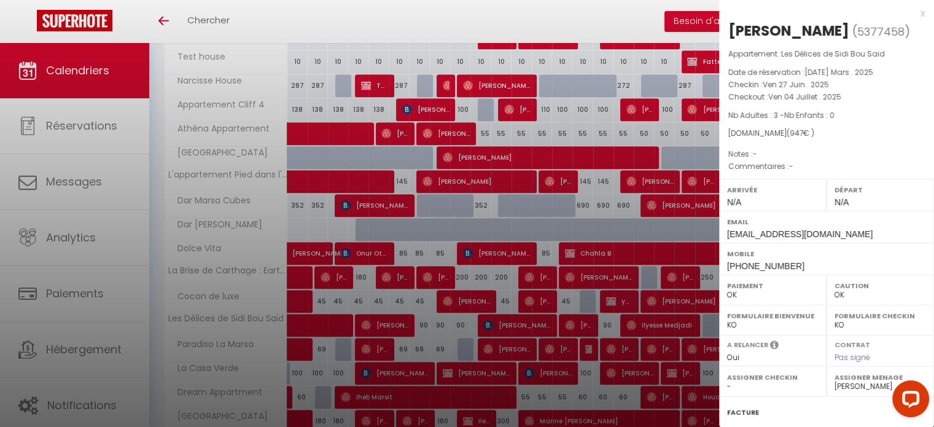
click at [397, 319] on div at bounding box center [467, 213] width 934 height 427
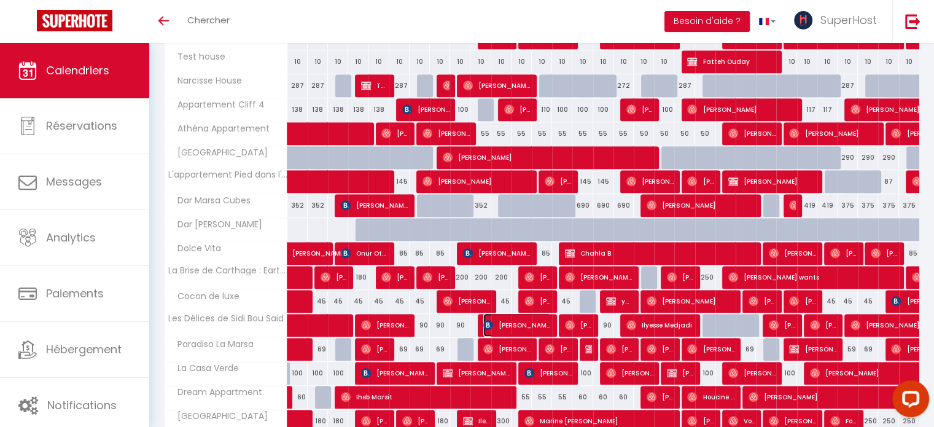
click at [532, 317] on span "[PERSON_NAME]" at bounding box center [517, 324] width 68 height 23
select select "KO"
select select "35056"
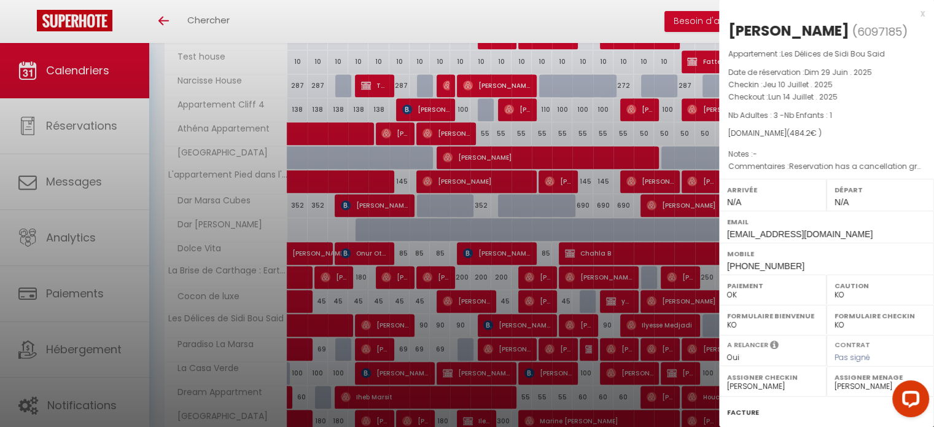
click at [511, 319] on div at bounding box center [467, 213] width 934 height 427
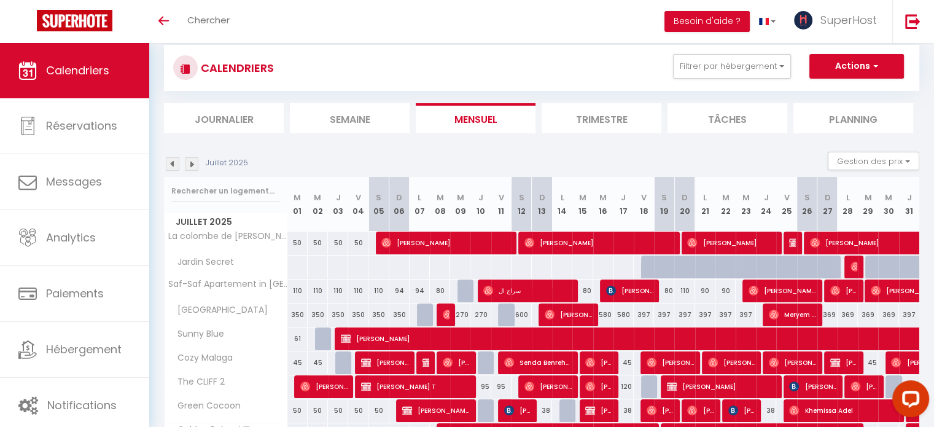
scroll to position [0, 0]
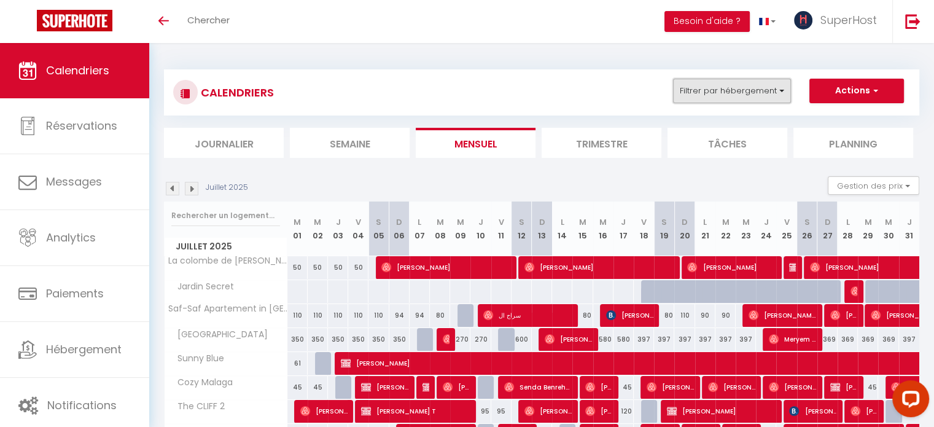
click at [754, 91] on button "Filtrer par hébergement" at bounding box center [732, 91] width 118 height 25
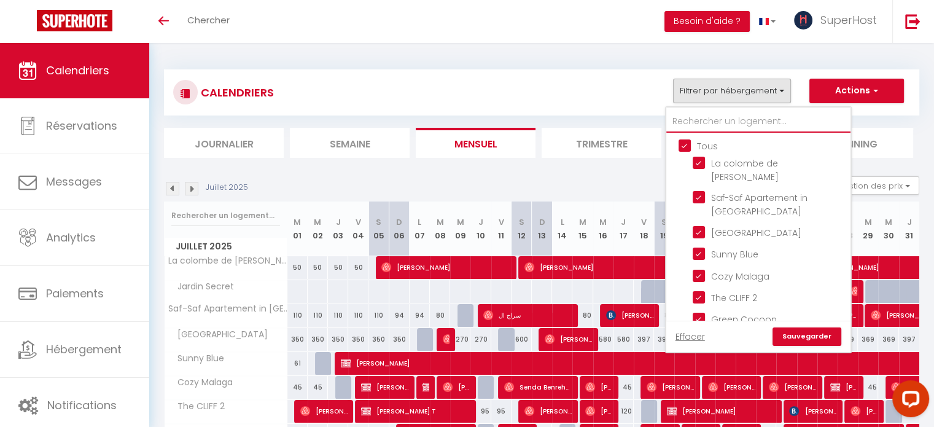
click at [704, 122] on input "text" at bounding box center [758, 121] width 184 height 22
click at [683, 142] on input "Tous" at bounding box center [770, 145] width 184 height 12
click at [700, 120] on input "text" at bounding box center [758, 121] width 184 height 22
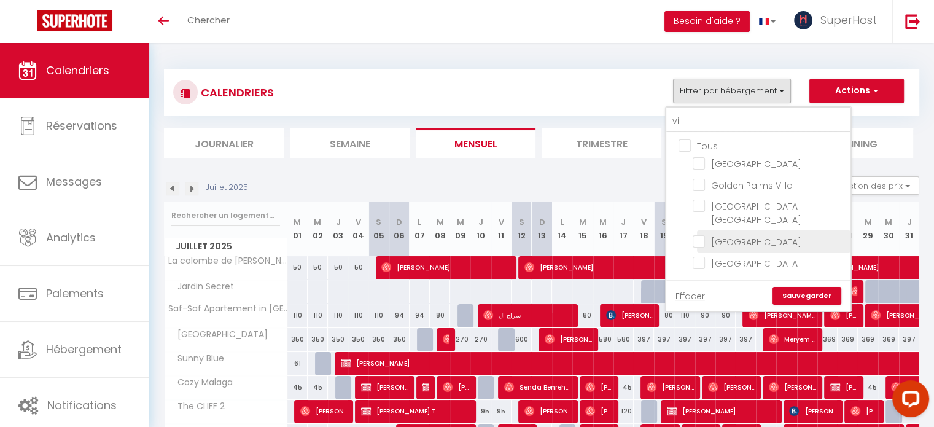
click at [746, 234] on input "[GEOGRAPHIC_DATA]" at bounding box center [768, 240] width 153 height 12
click at [813, 287] on link "Sauvegarder" at bounding box center [806, 296] width 69 height 18
